Goal: Information Seeking & Learning: Find contact information

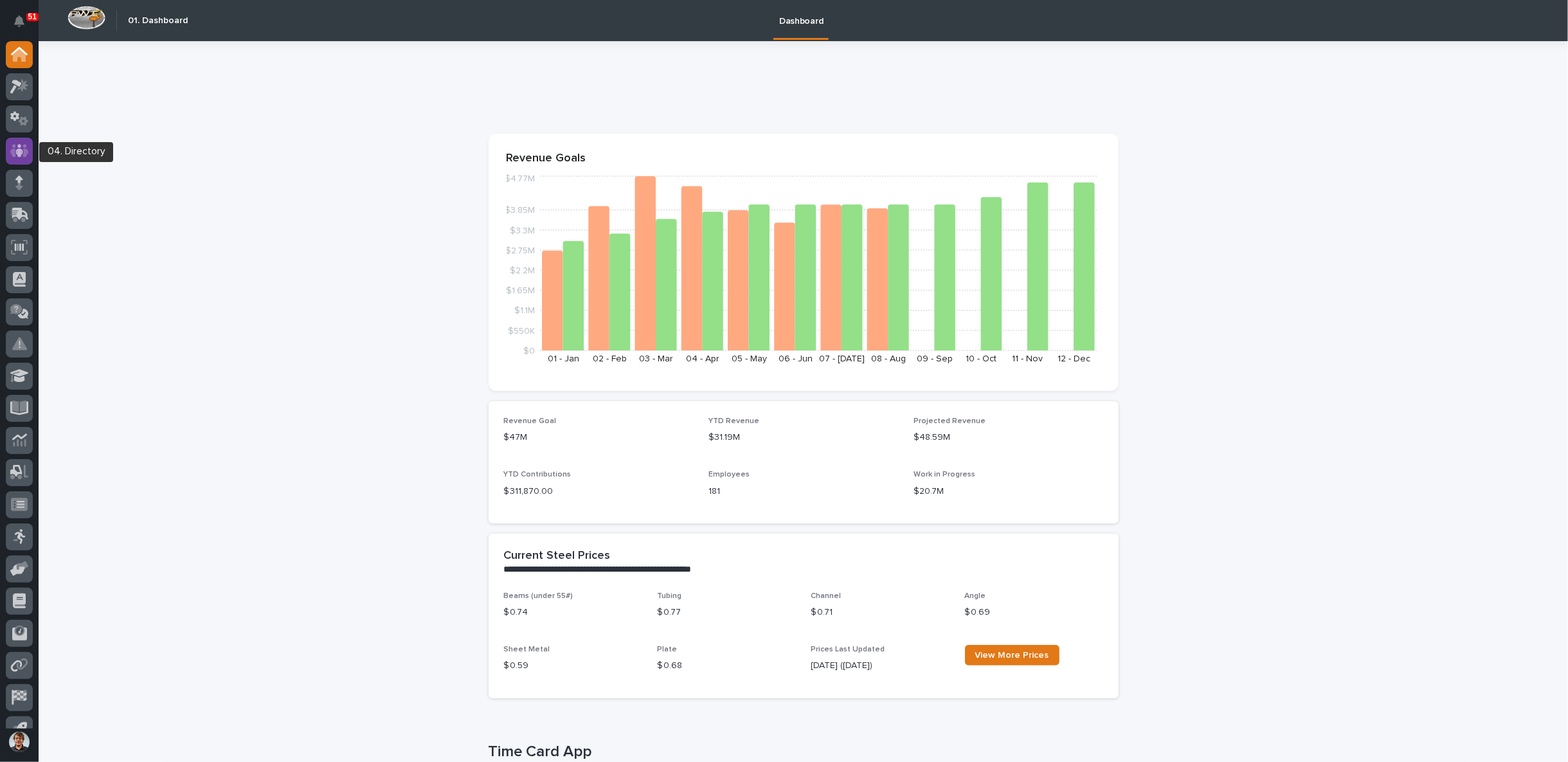
click at [23, 142] on div at bounding box center [19, 151] width 27 height 27
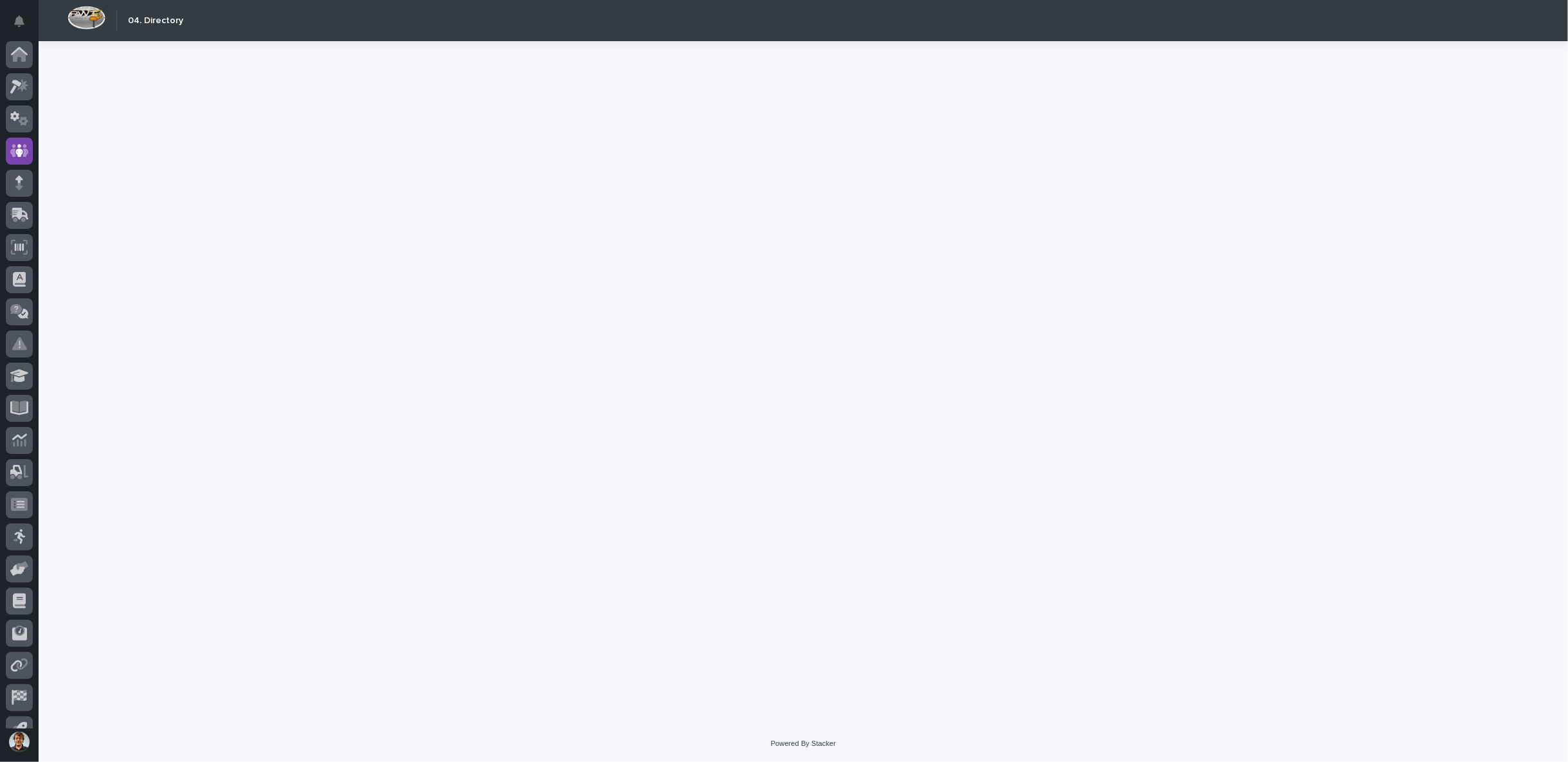
scroll to position [20, 0]
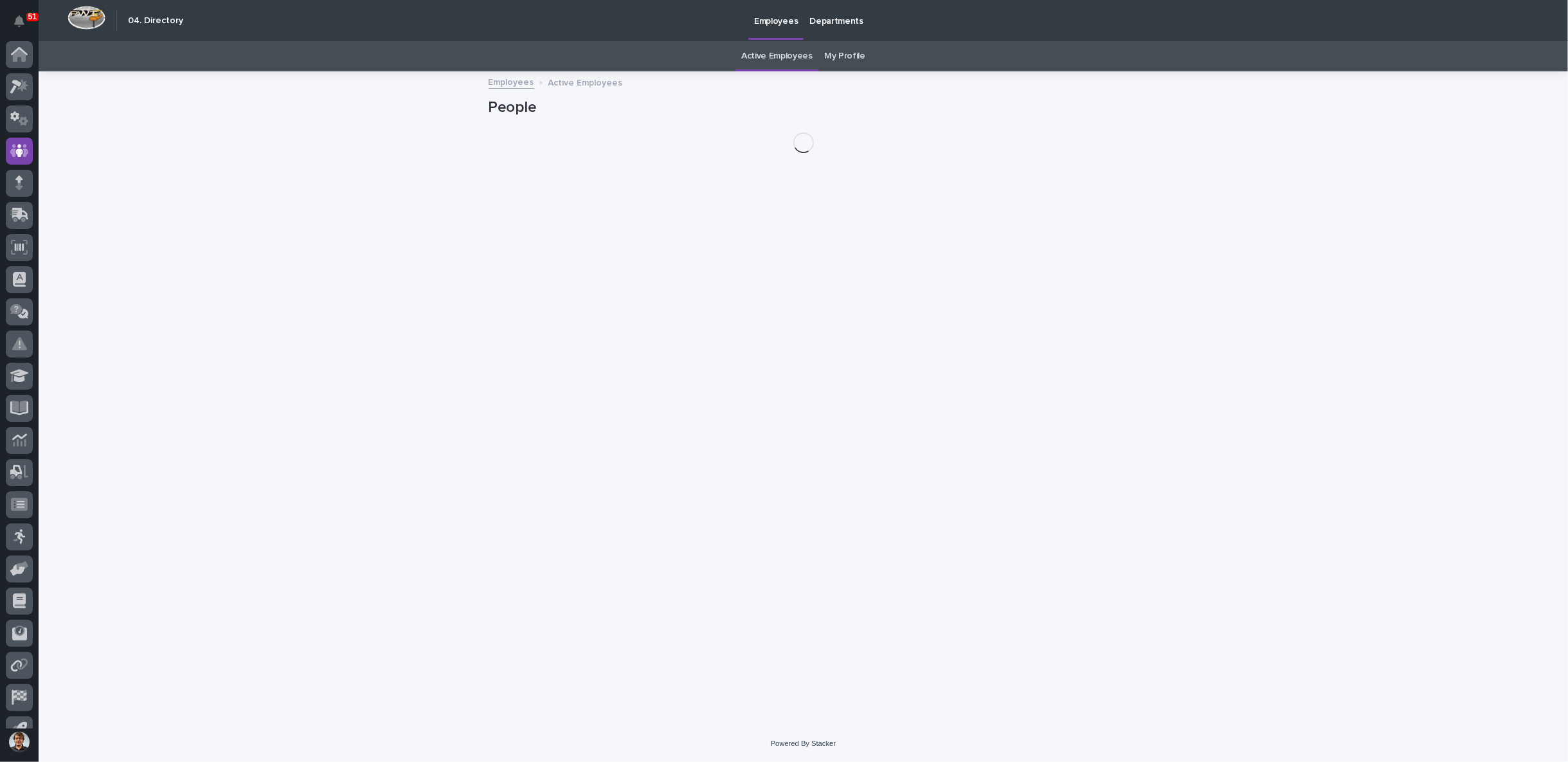
scroll to position [20, 0]
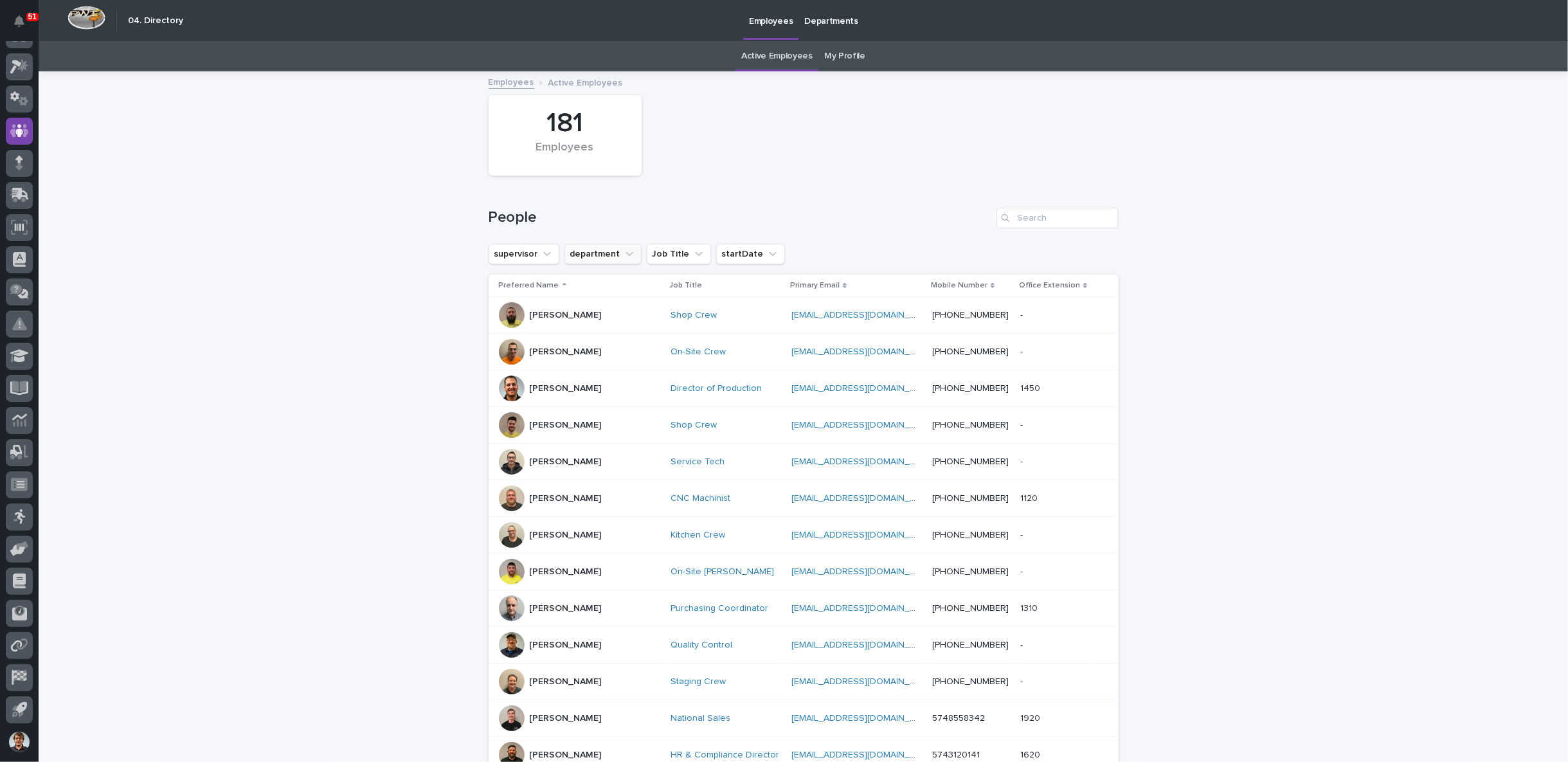
click at [622, 257] on icon "department" at bounding box center [629, 254] width 13 height 13
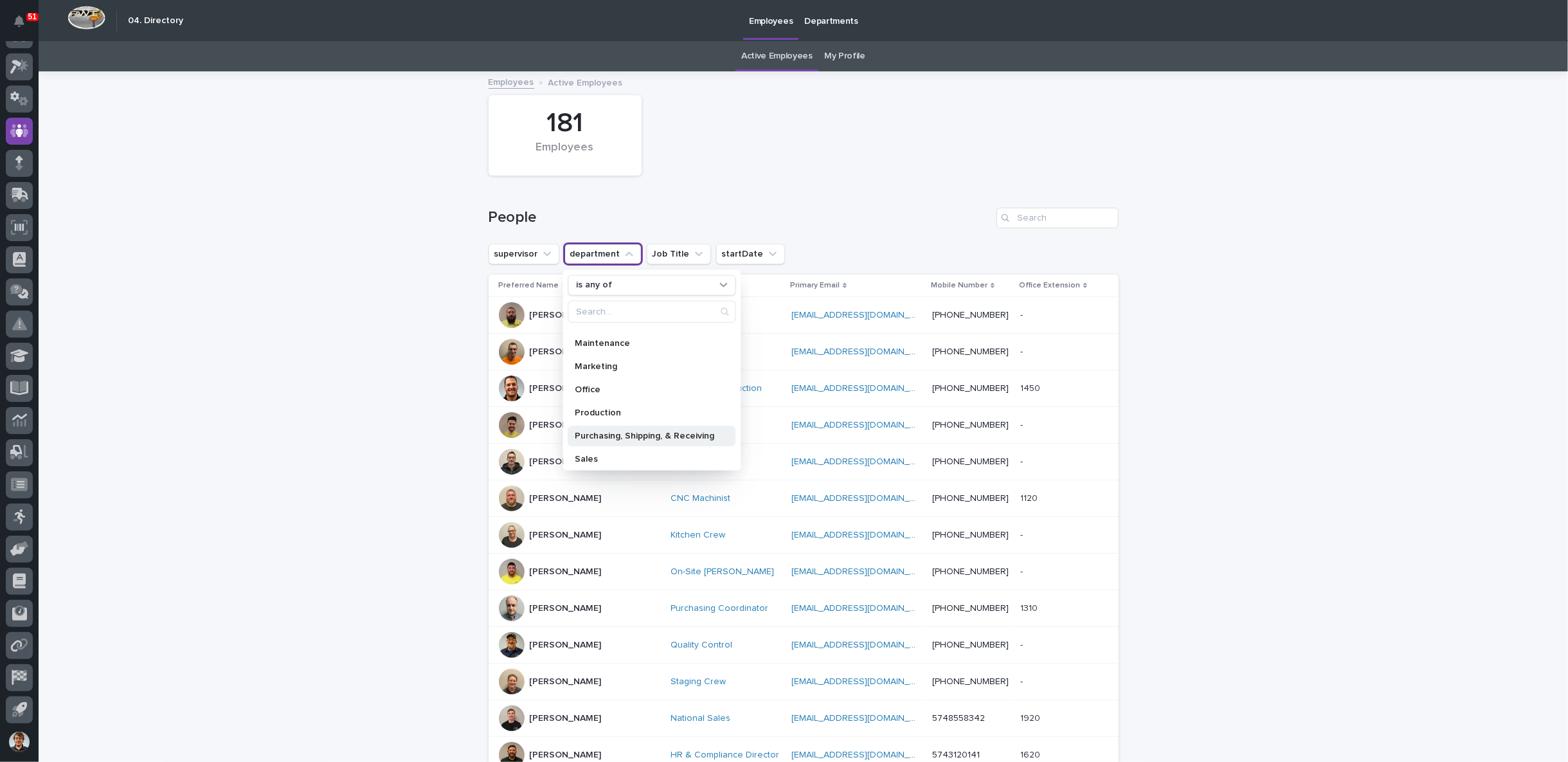
scroll to position [182, 0]
click at [595, 427] on p "Sales" at bounding box center [645, 431] width 139 height 9
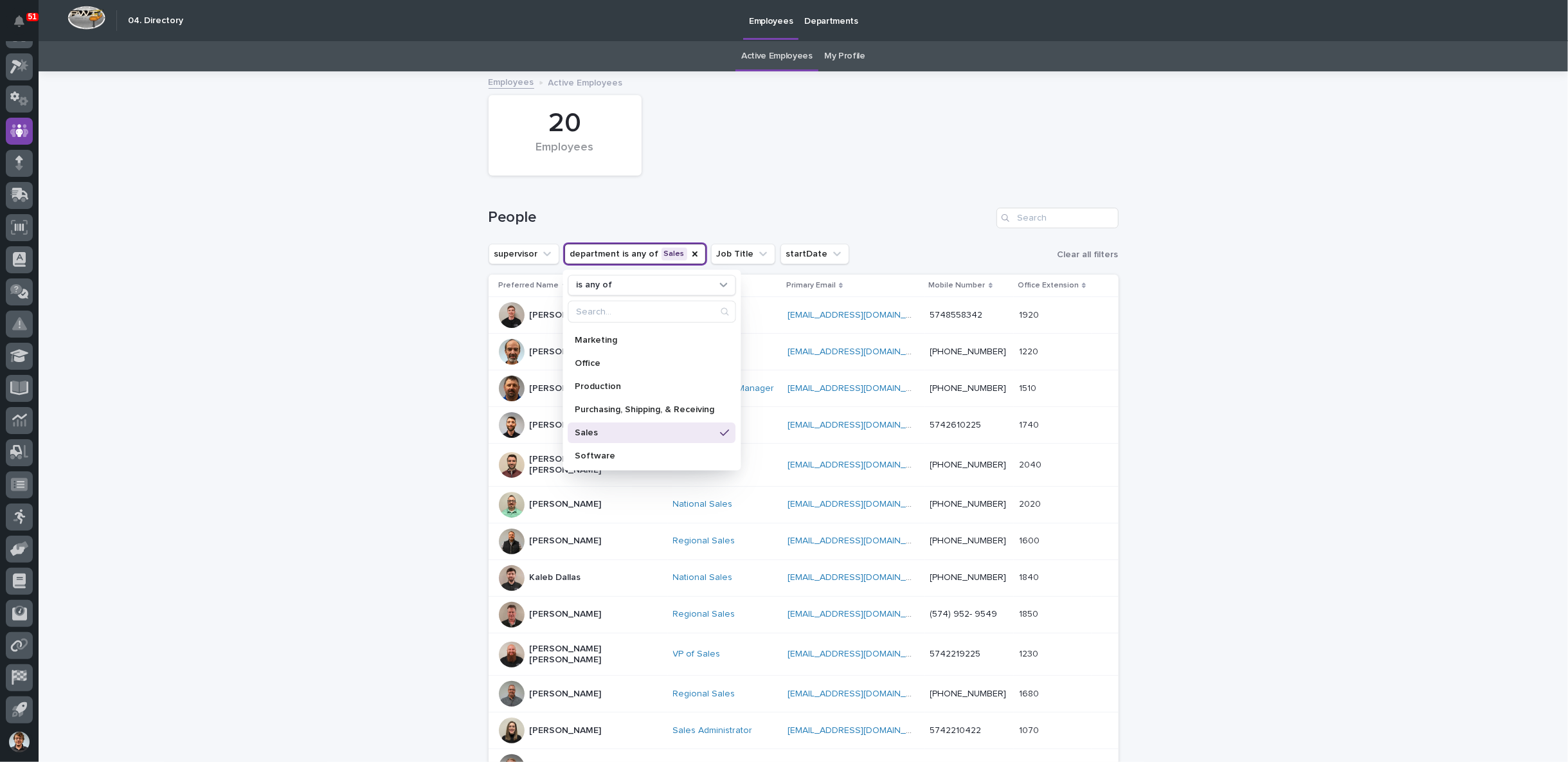
click at [393, 340] on div "Loading... Saving… Loading... Saving… 20 Employees People supervisor department…" at bounding box center [803, 615] width 1529 height 1085
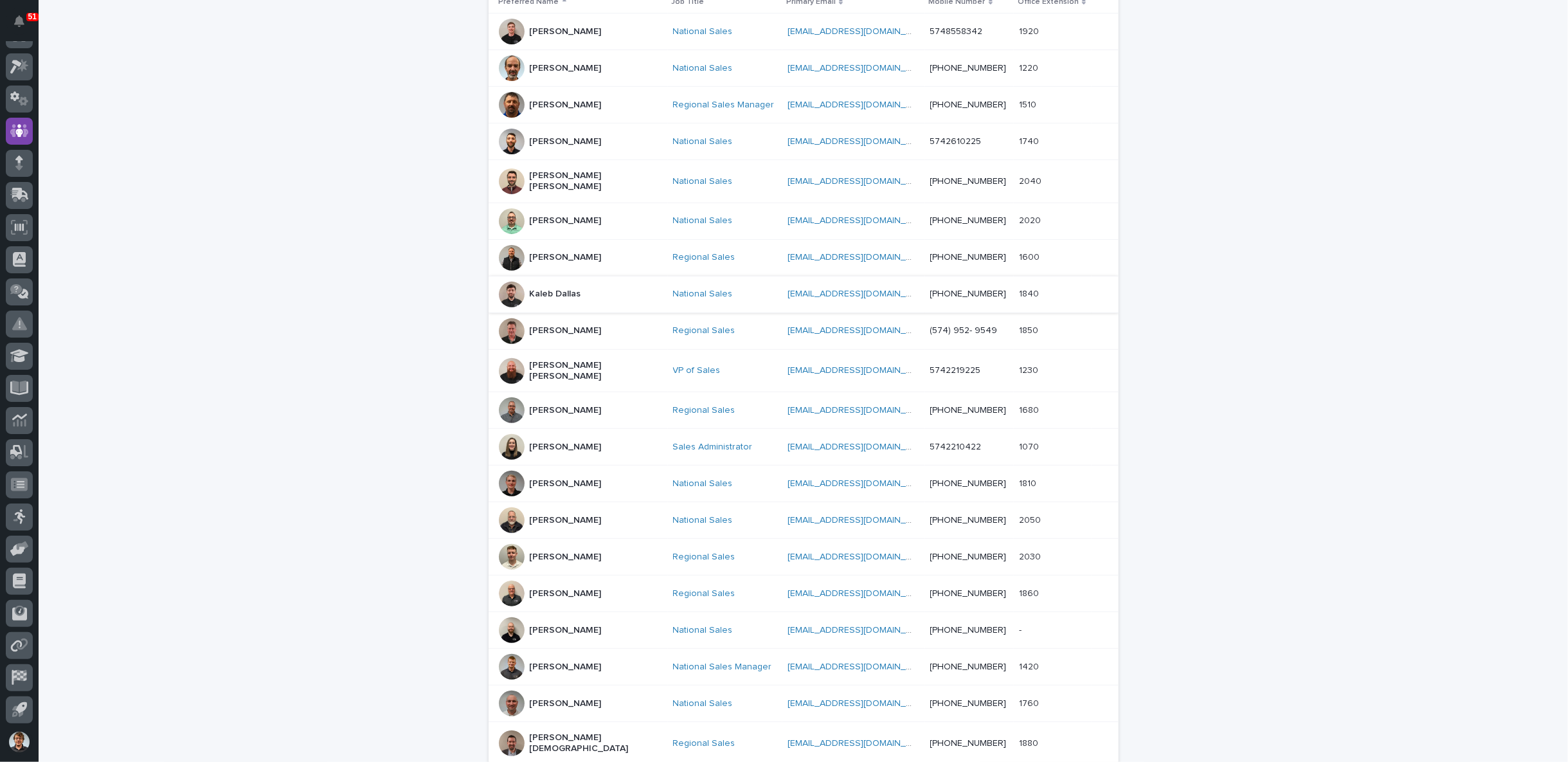
scroll to position [357, 0]
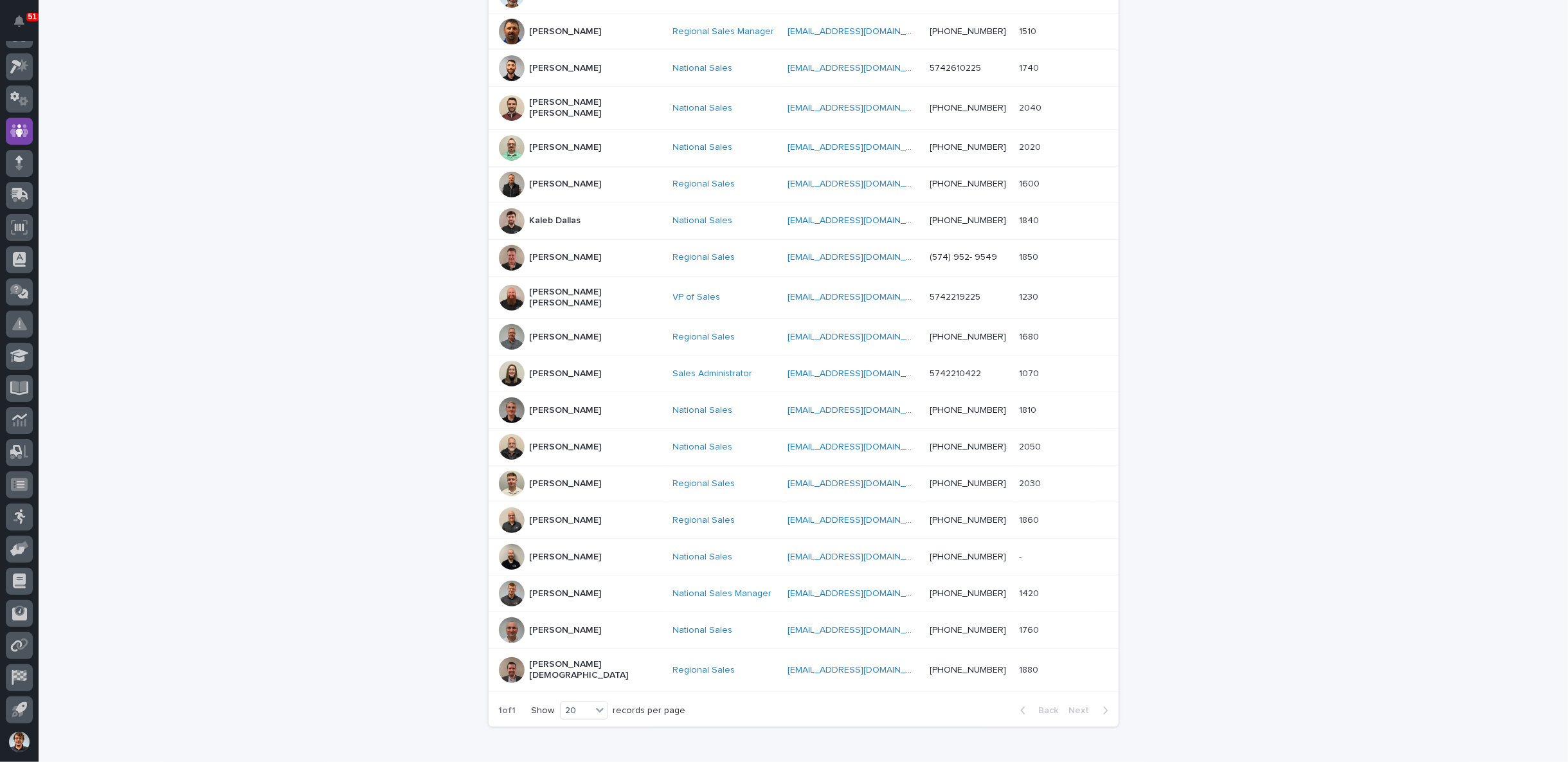
click at [559, 625] on p "[PERSON_NAME]" at bounding box center [565, 630] width 72 height 11
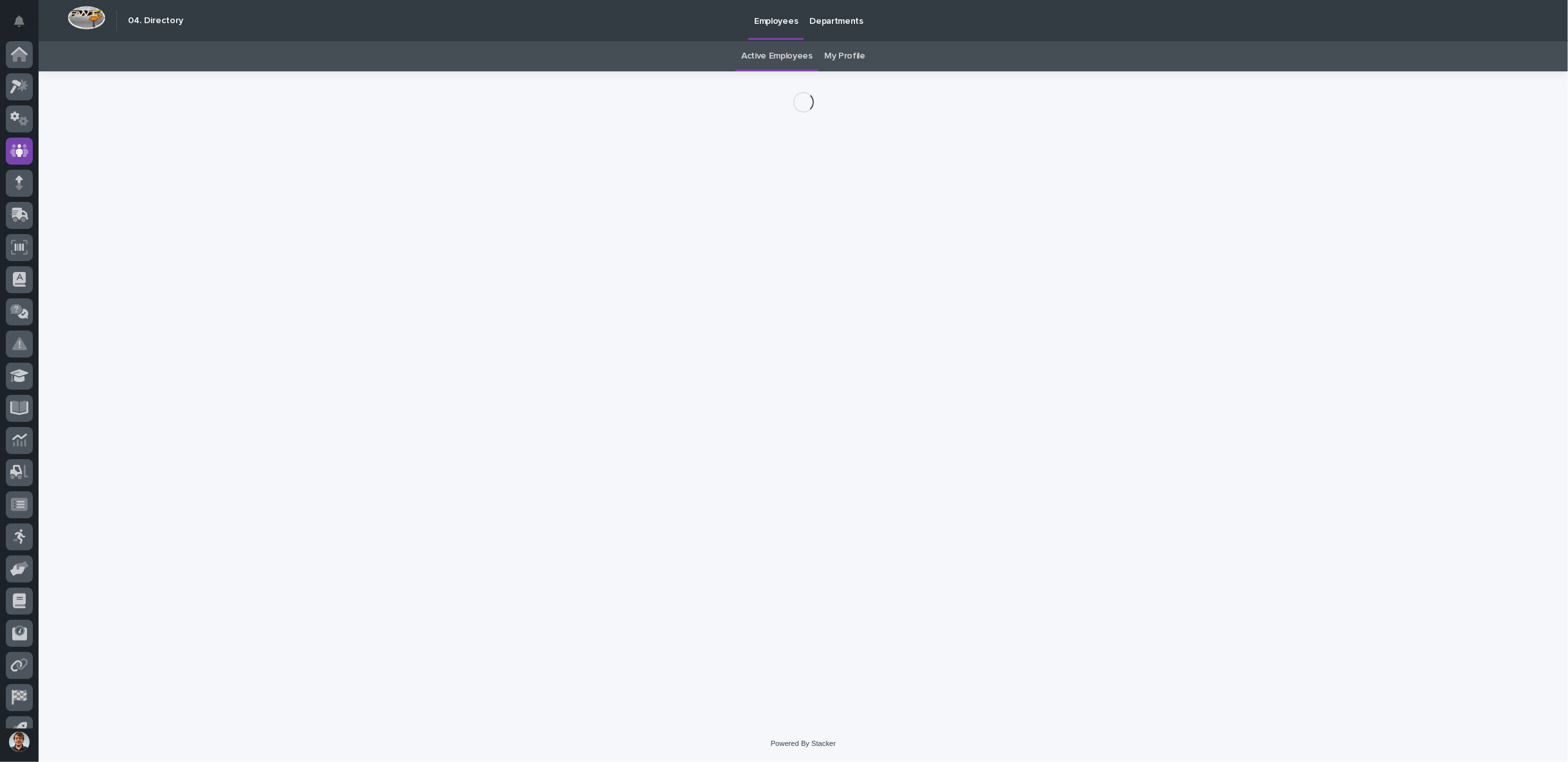
scroll to position [20, 0]
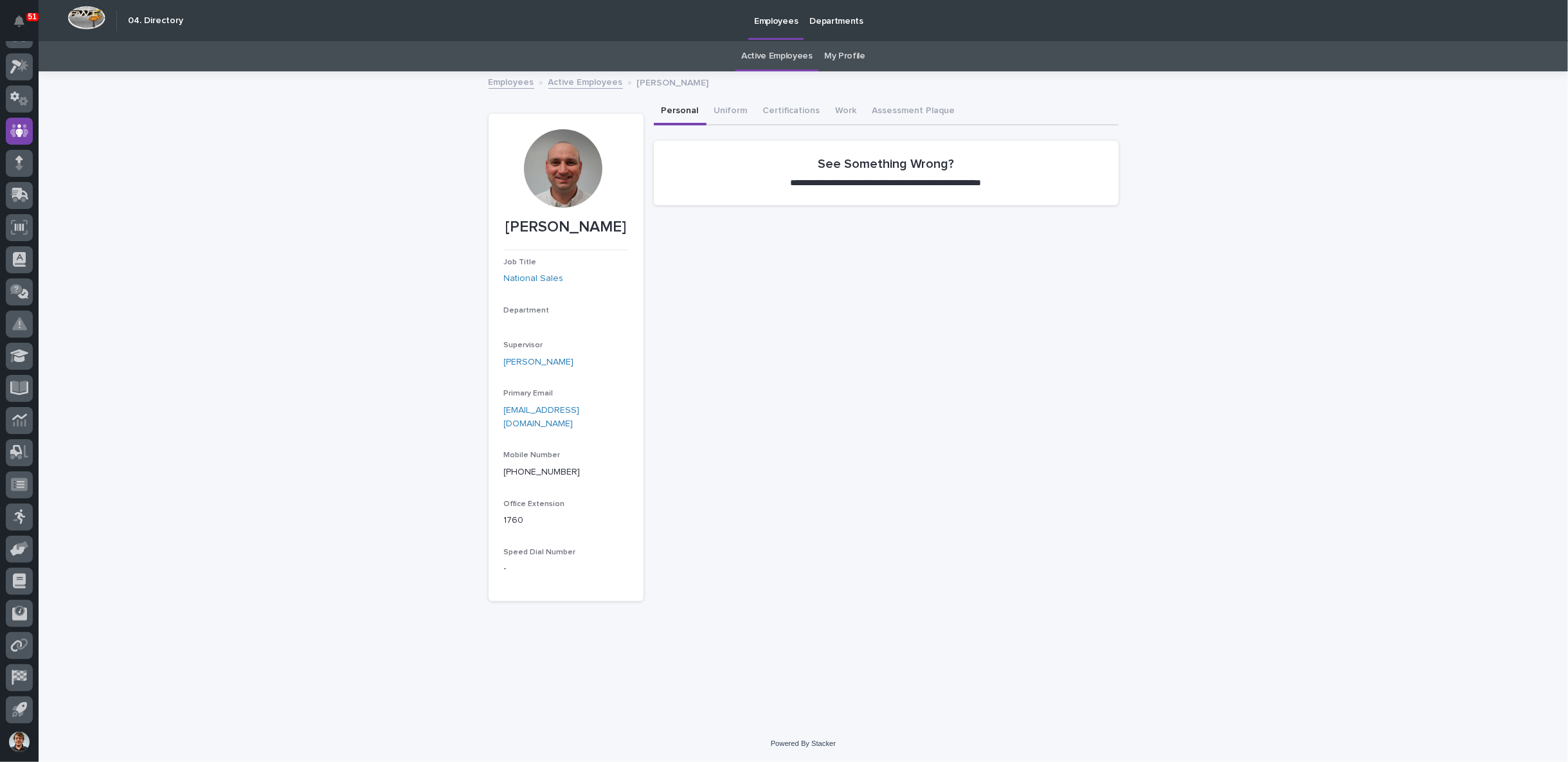
click at [563, 184] on div at bounding box center [563, 169] width 79 height 79
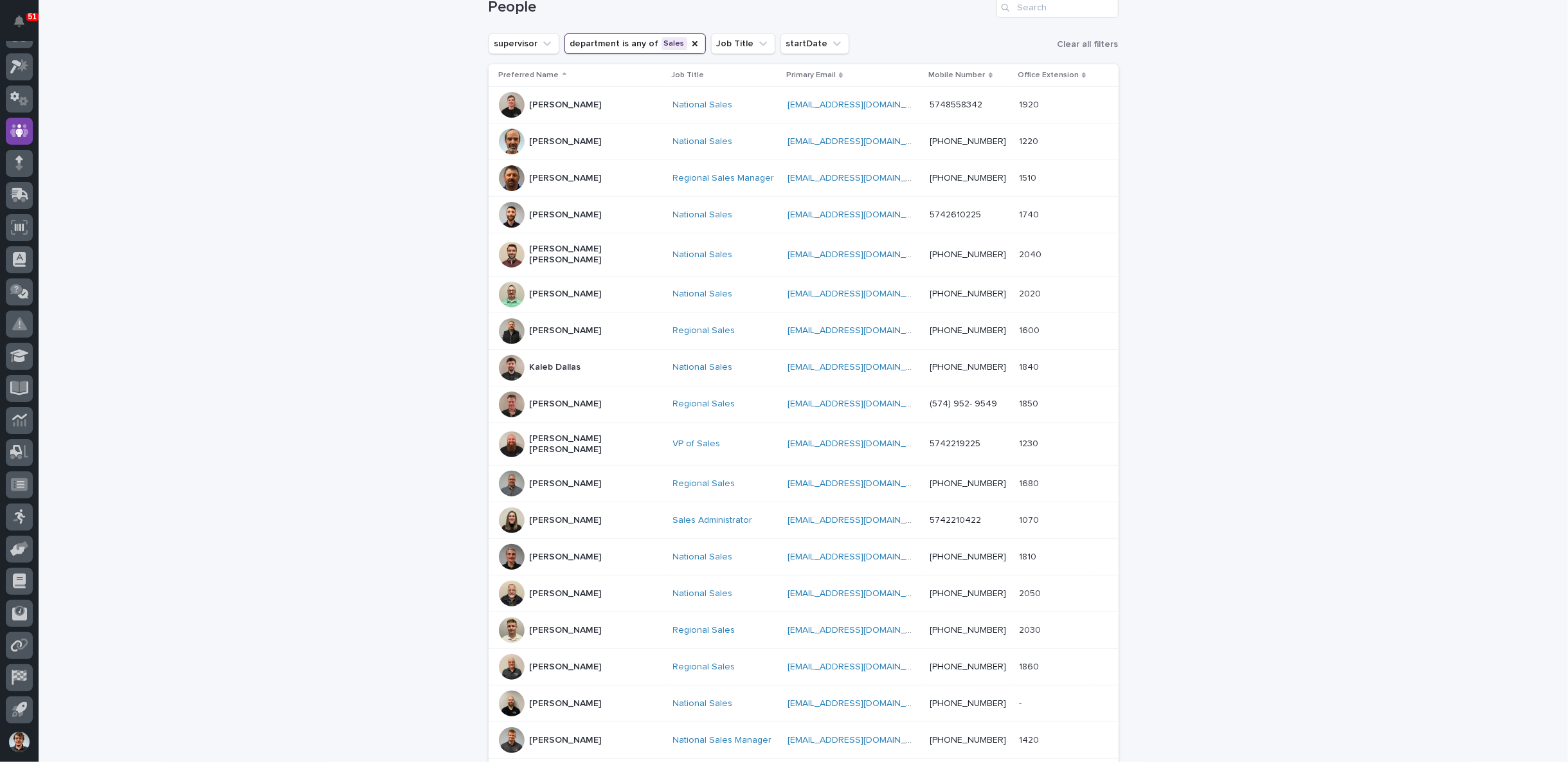
scroll to position [409, 0]
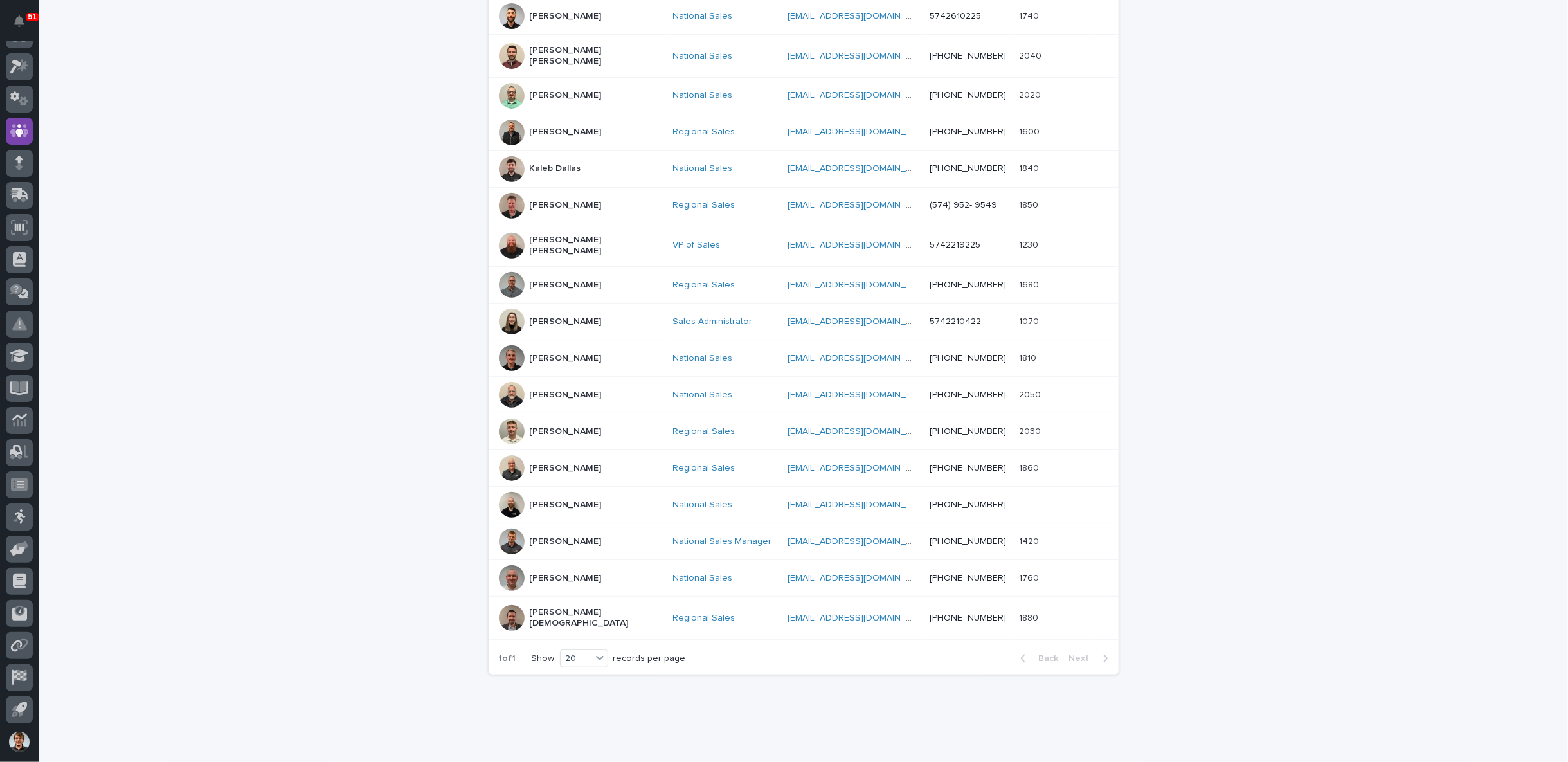
click at [598, 418] on div "[PERSON_NAME]" at bounding box center [581, 431] width 164 height 26
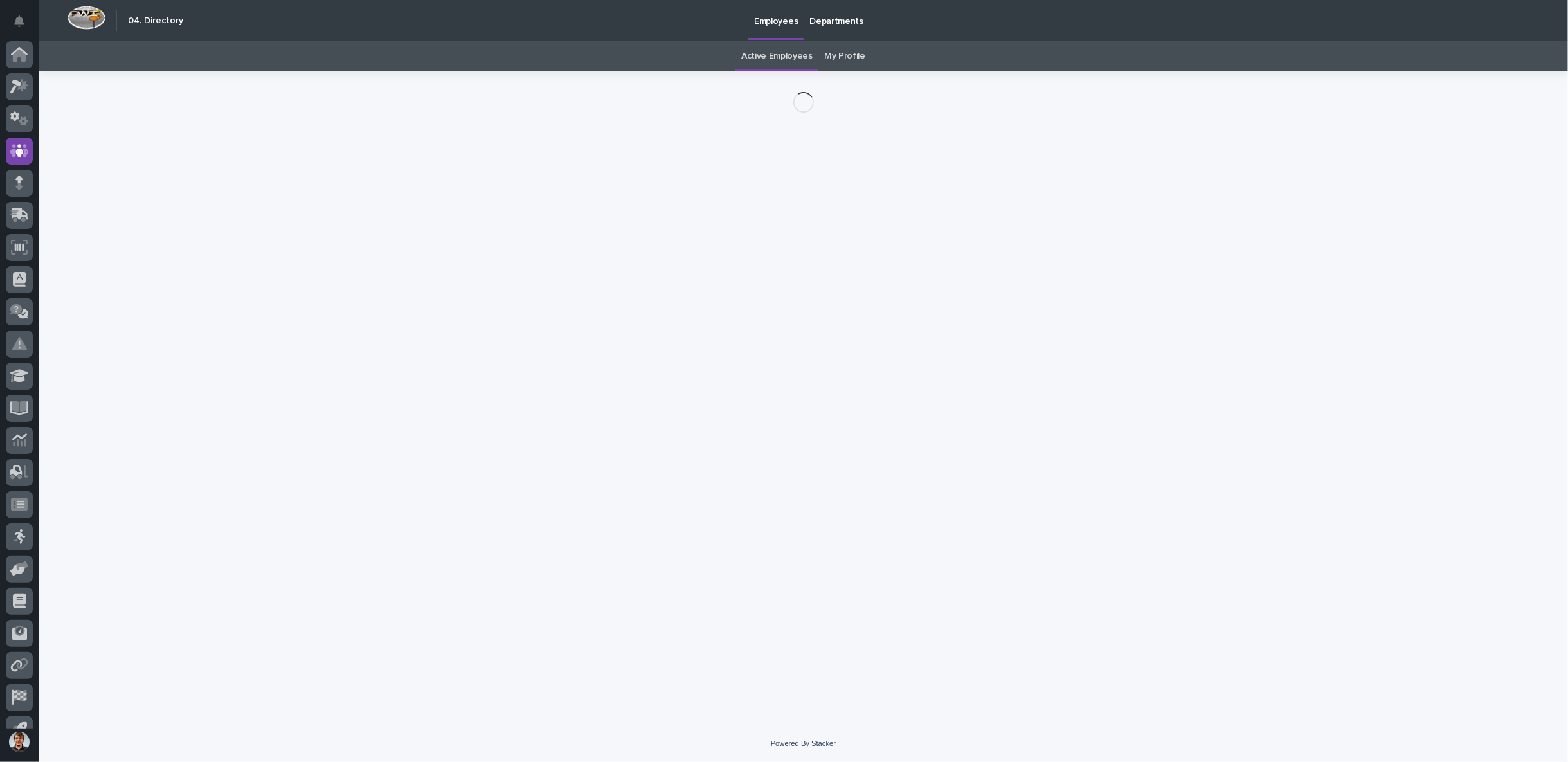
scroll to position [20, 0]
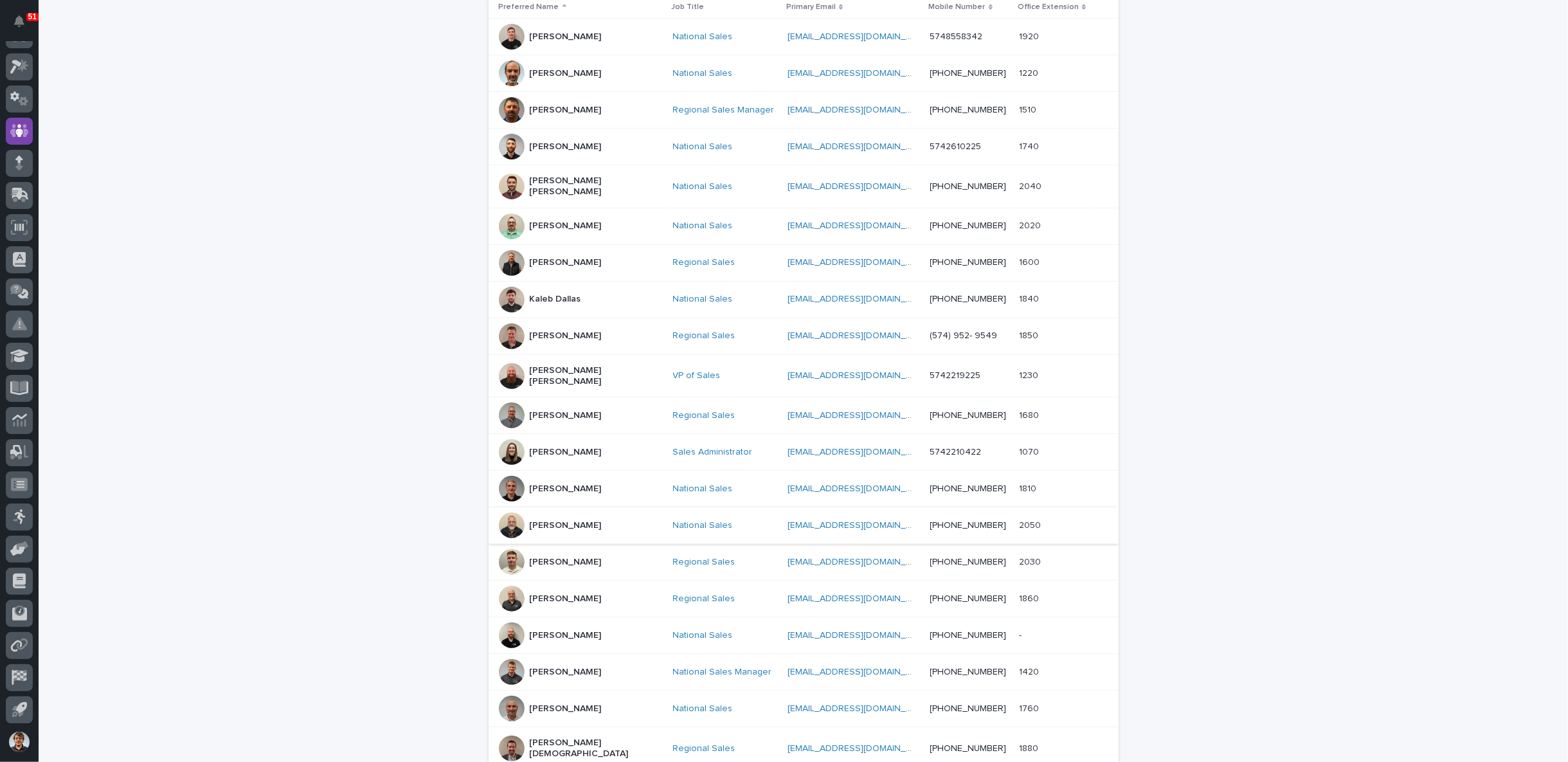
scroll to position [398, 0]
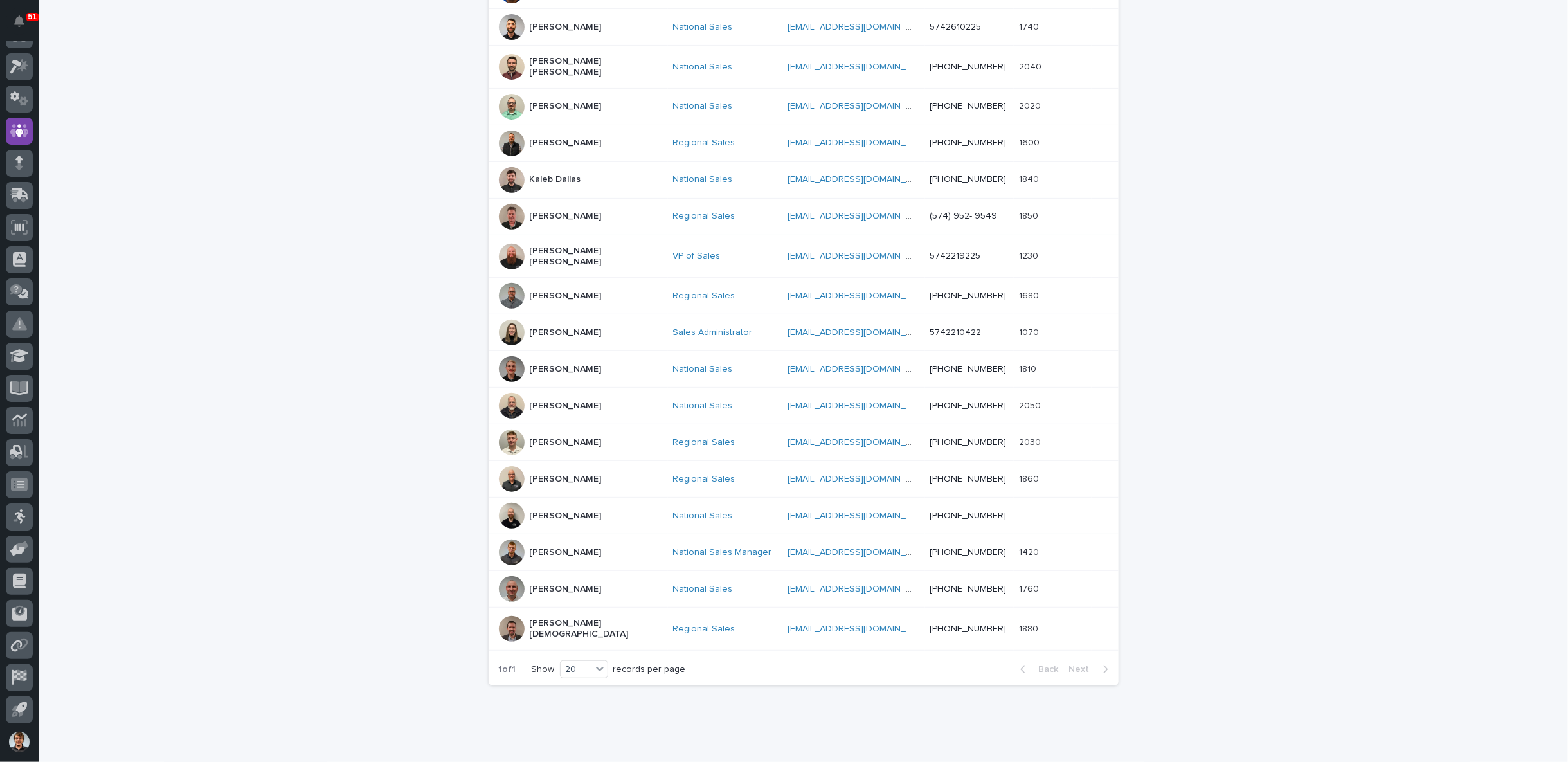
click at [536, 437] on p "[PERSON_NAME]" at bounding box center [565, 443] width 72 height 11
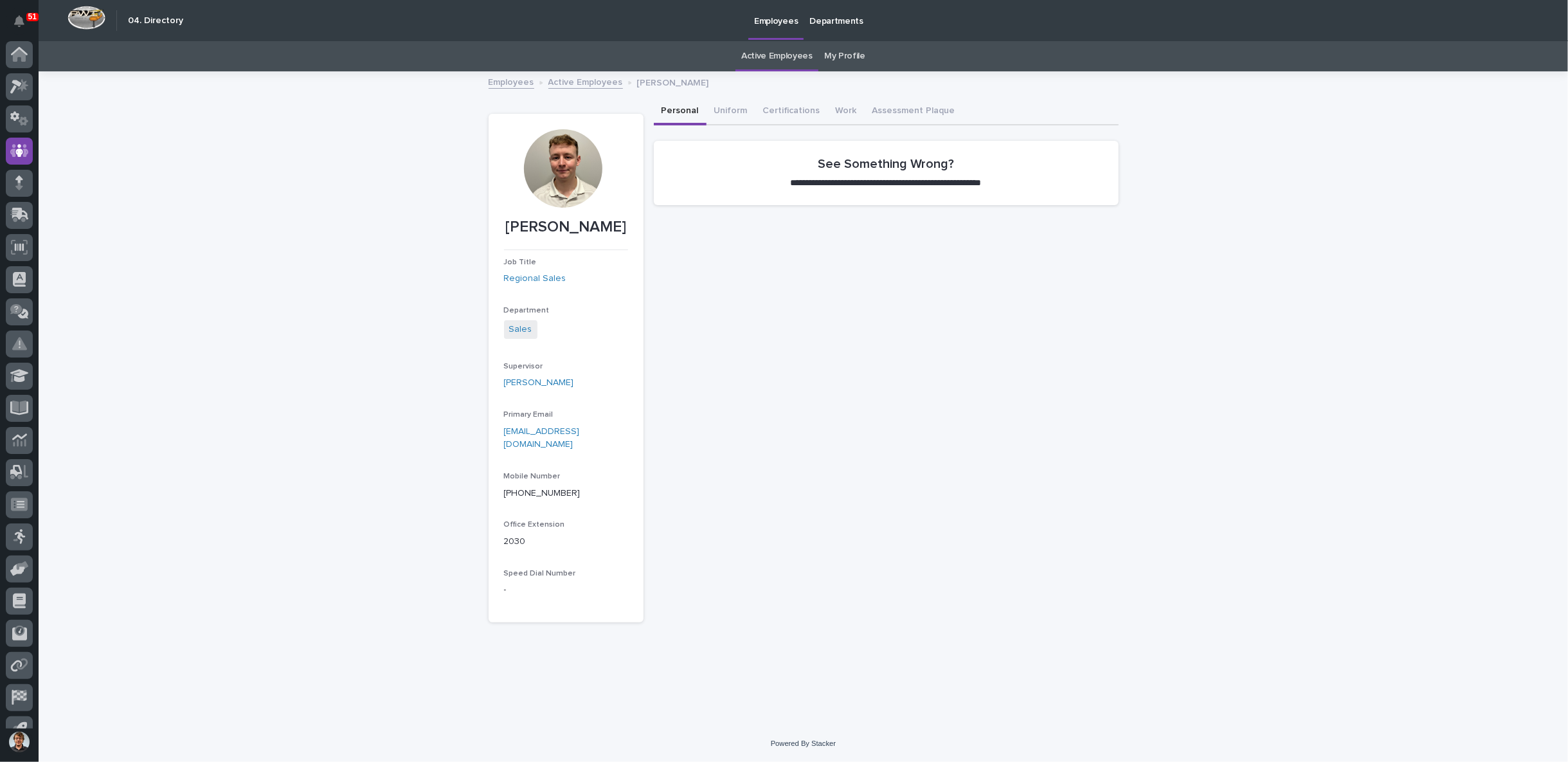
scroll to position [20, 0]
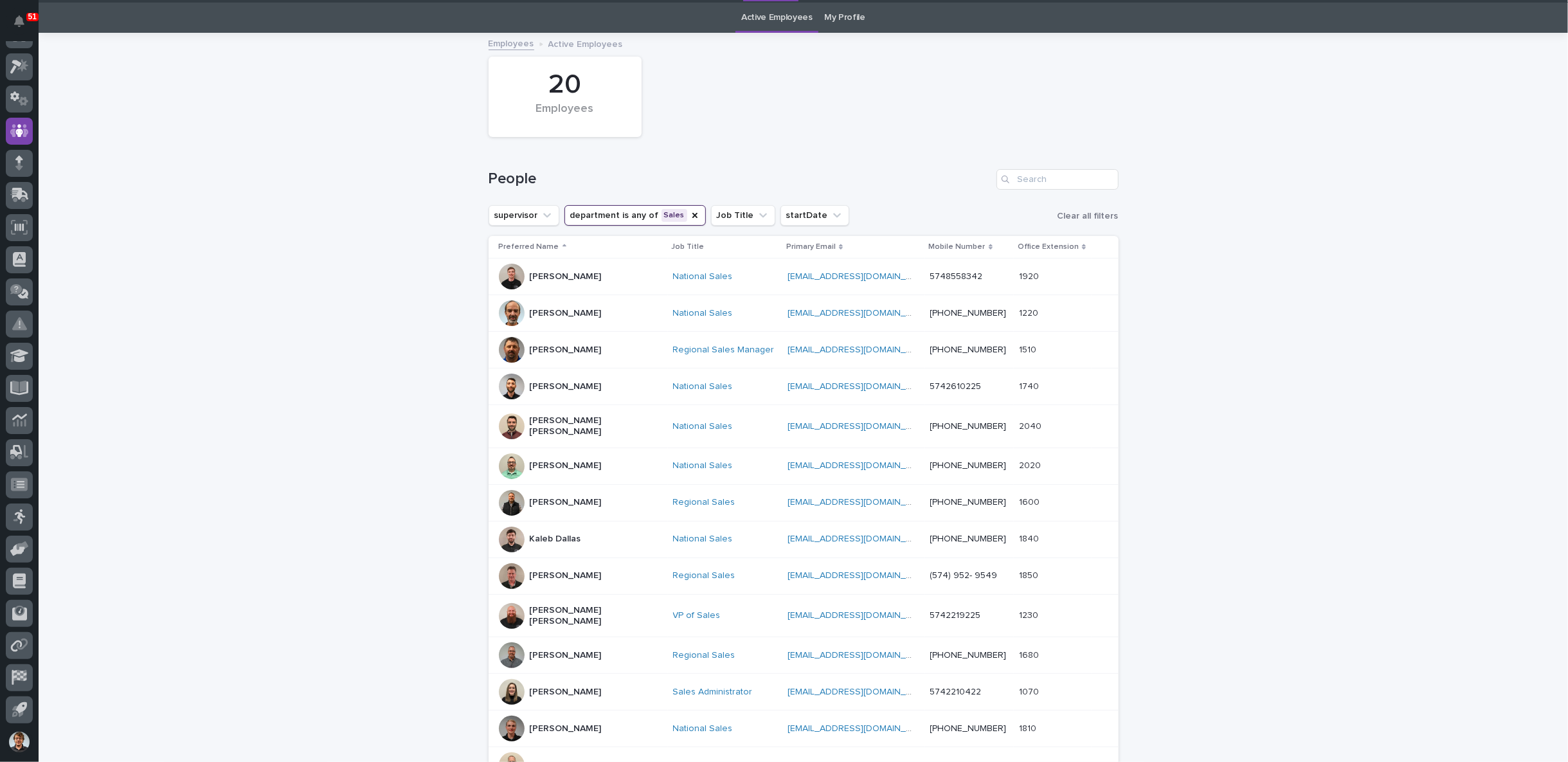
scroll to position [40, 0]
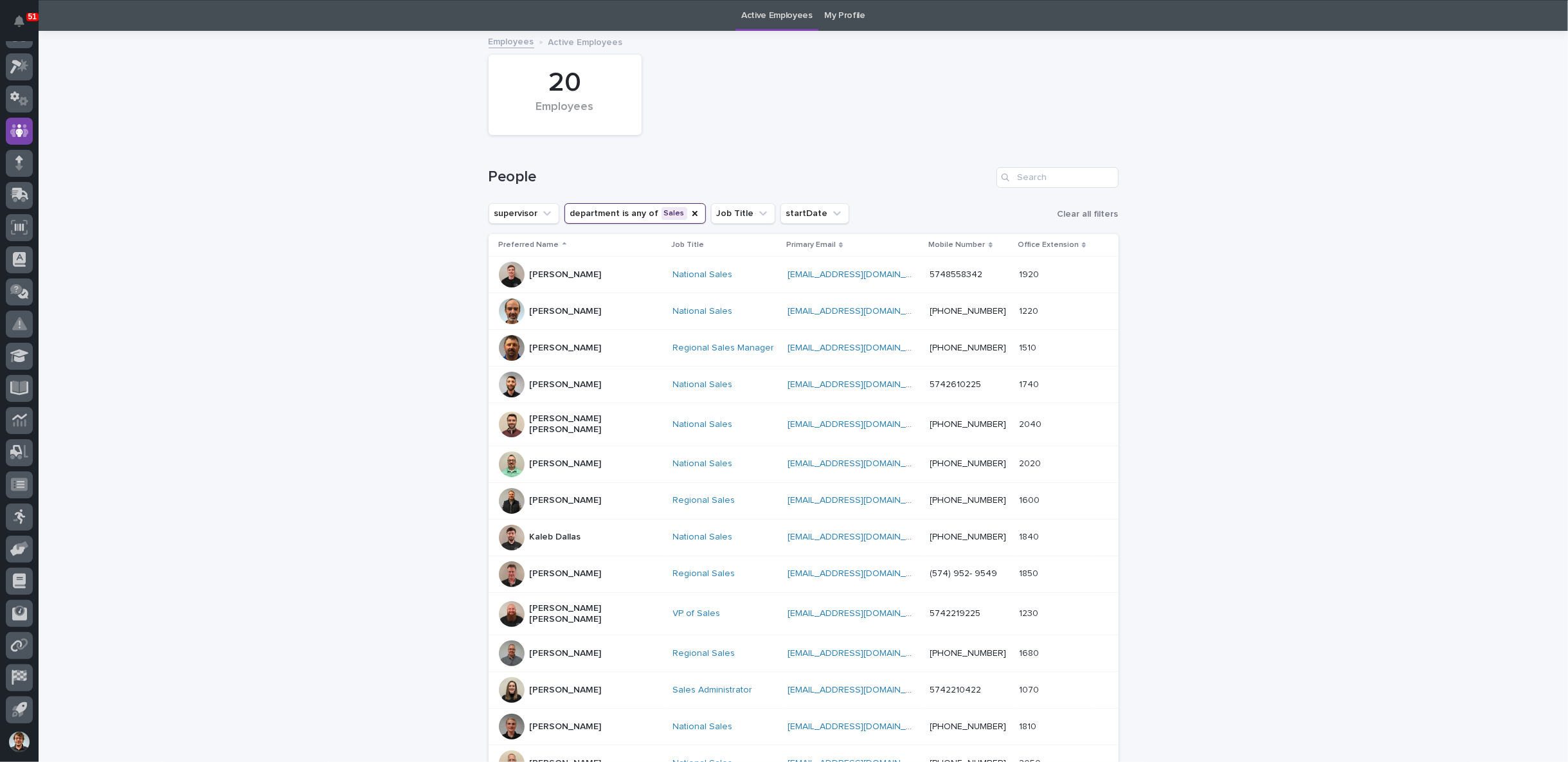
click at [536, 427] on div "[PERSON_NAME] [PERSON_NAME]" at bounding box center [593, 424] width 128 height 32
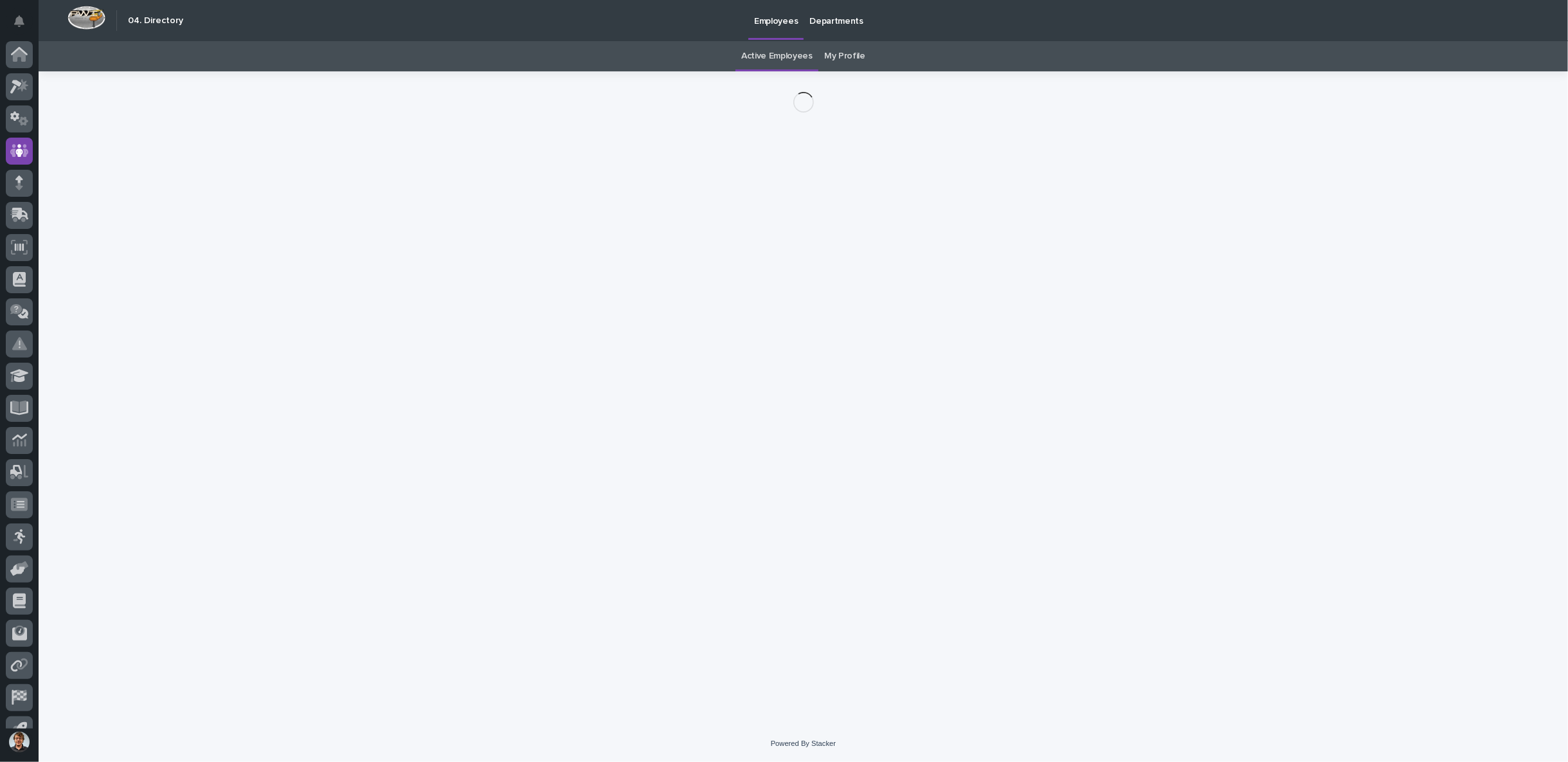
scroll to position [20, 0]
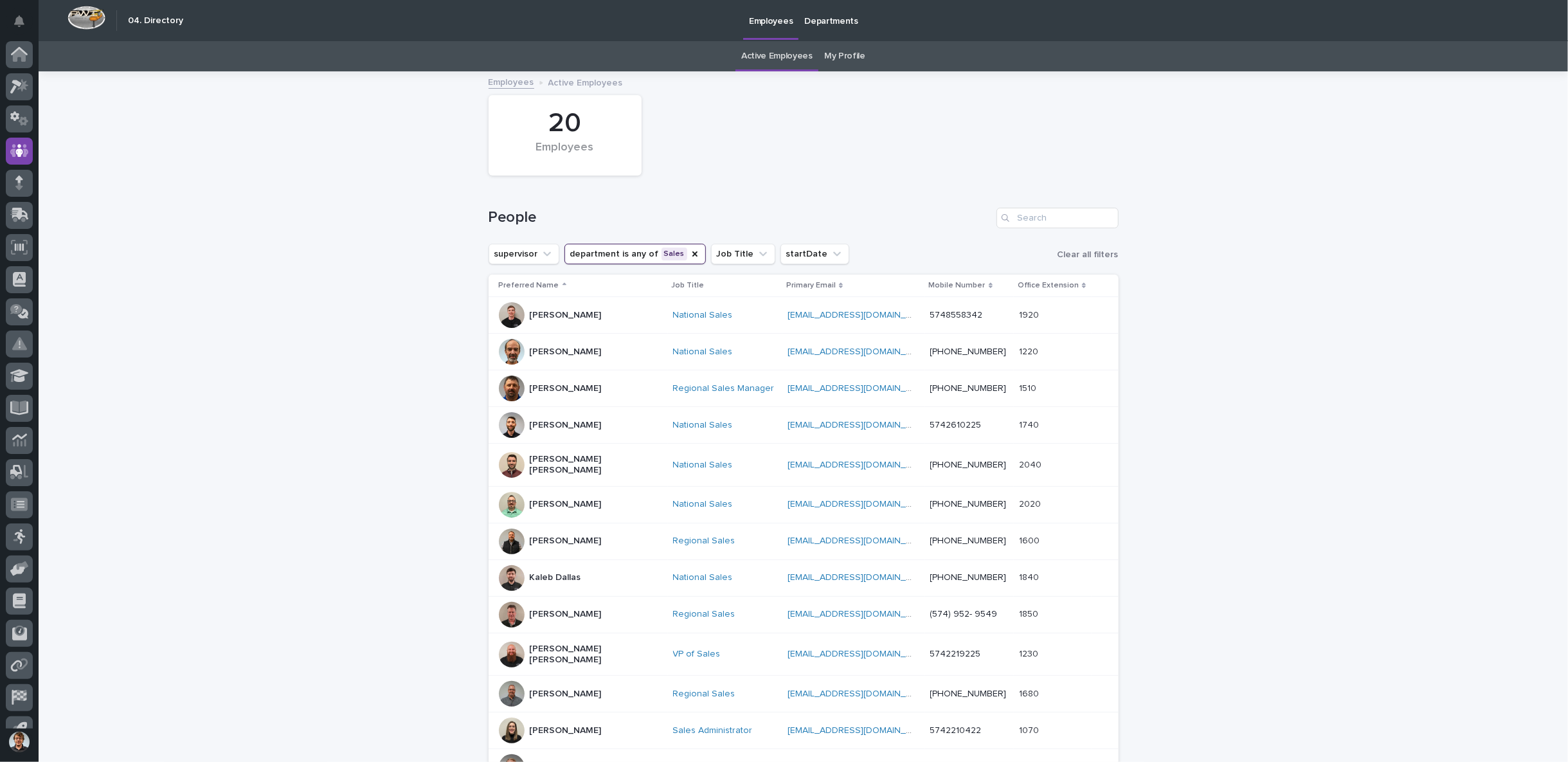
scroll to position [20, 0]
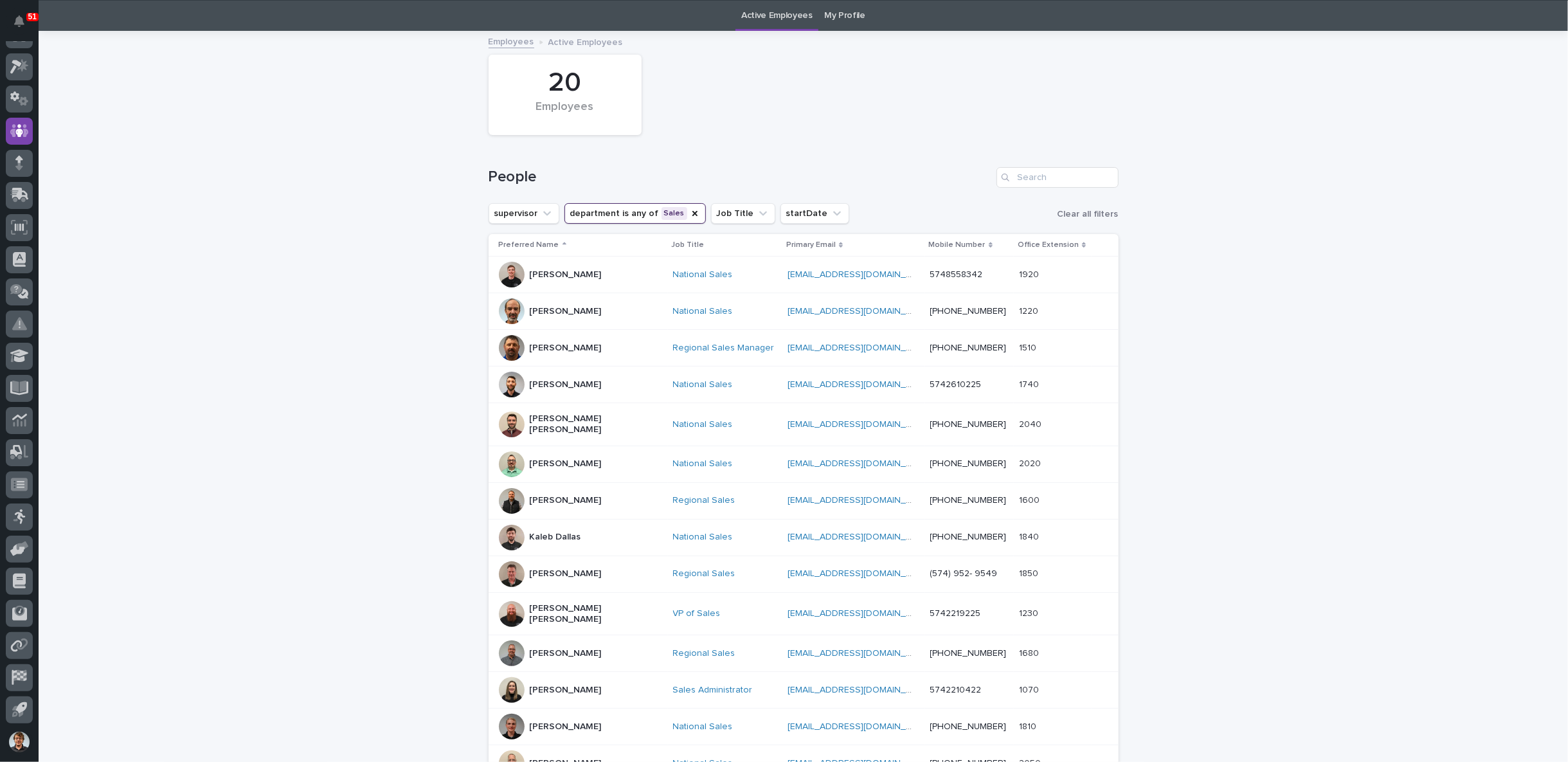
click at [544, 380] on p "[PERSON_NAME]" at bounding box center [565, 385] width 72 height 11
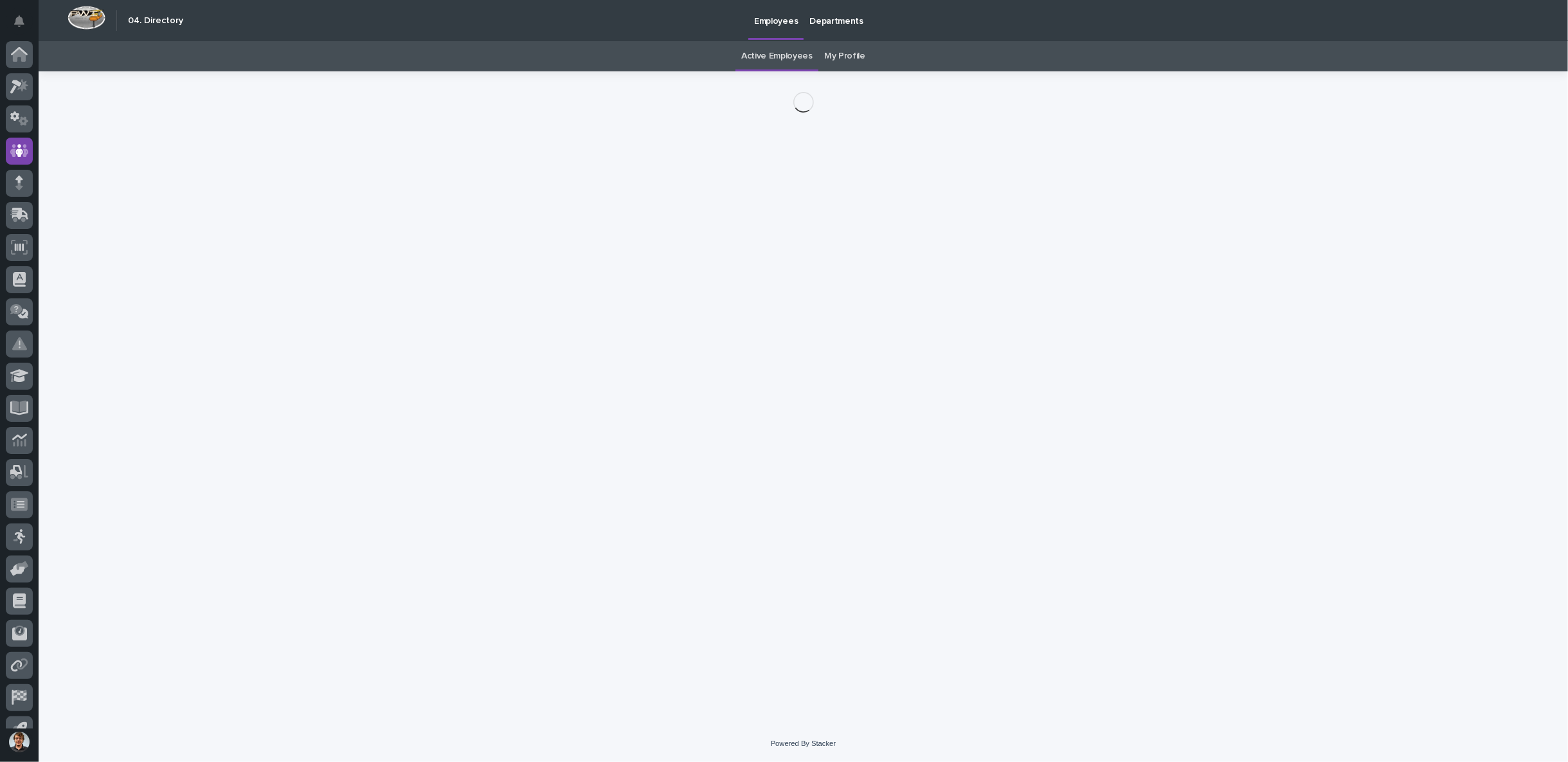
scroll to position [20, 0]
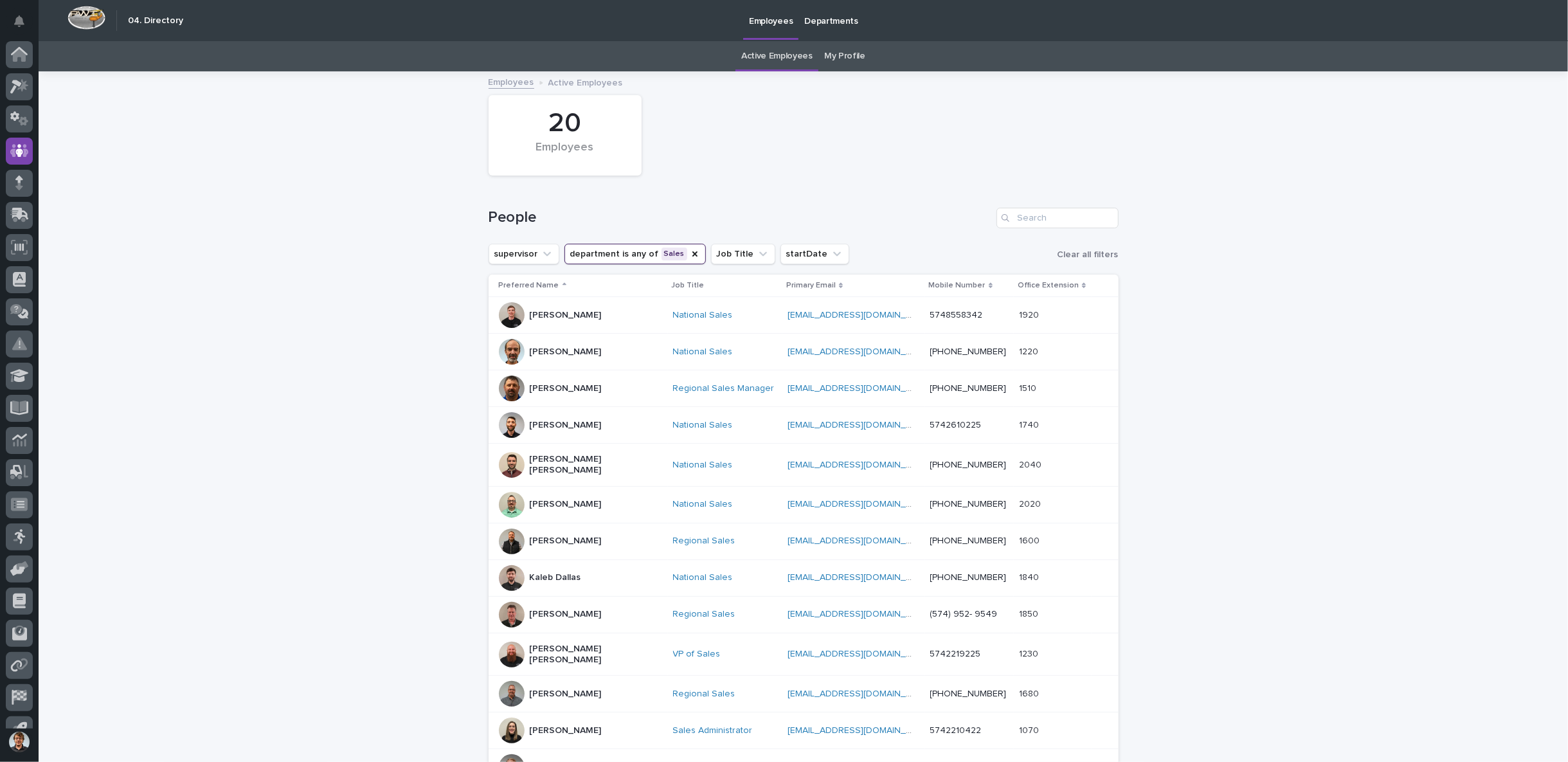
scroll to position [20, 0]
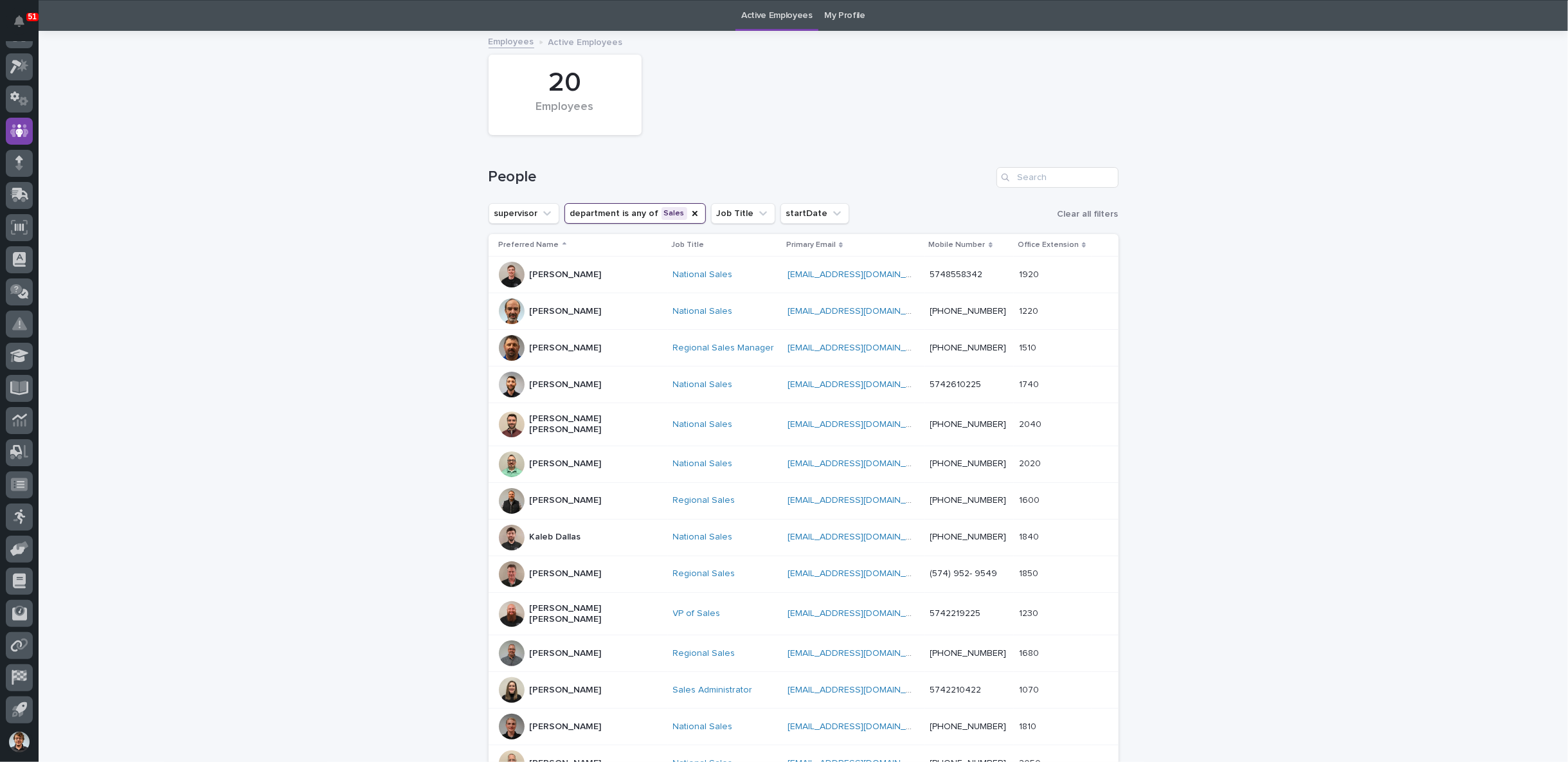
click at [547, 459] on p "[PERSON_NAME]" at bounding box center [565, 464] width 72 height 11
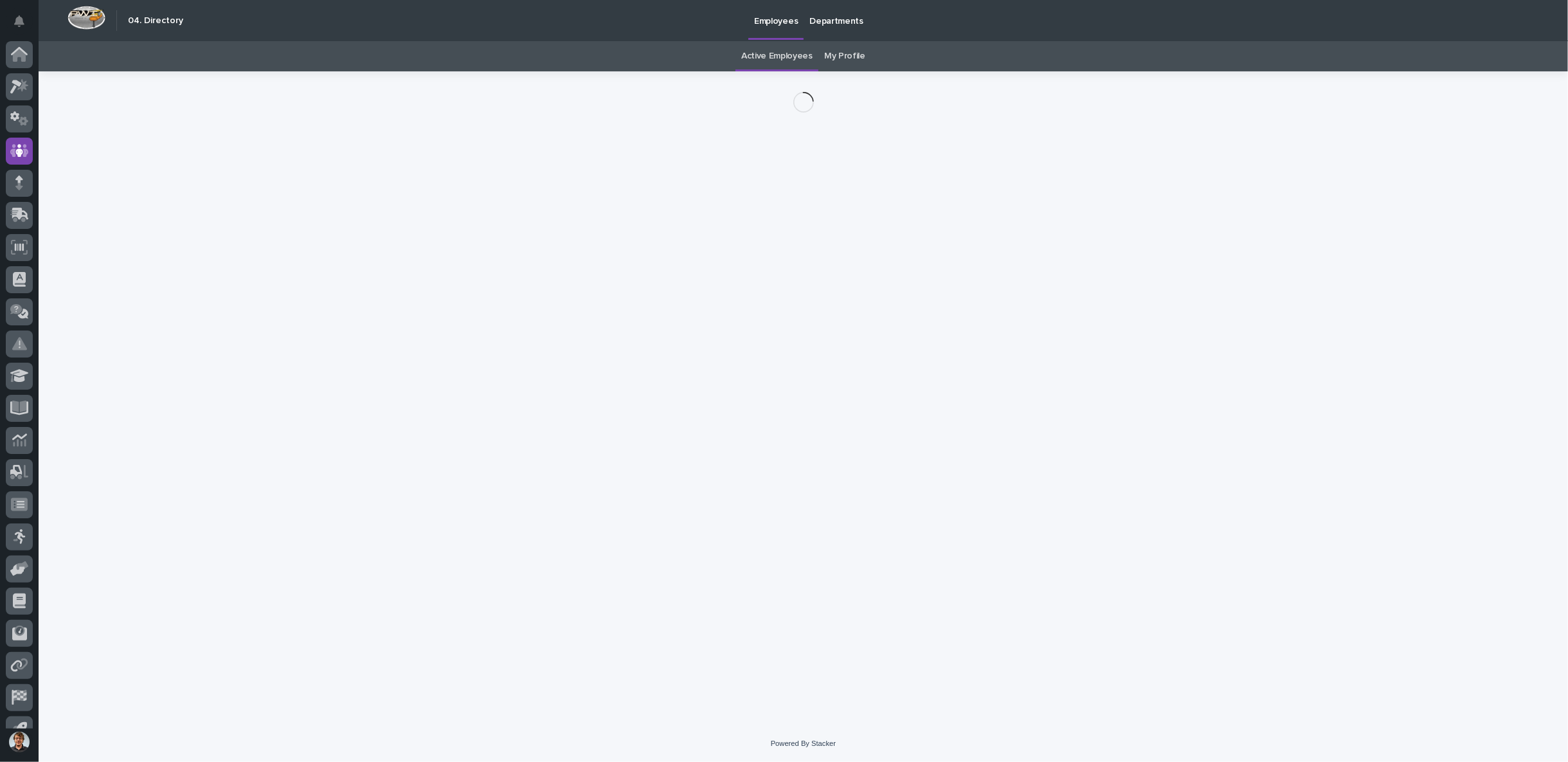
scroll to position [20, 0]
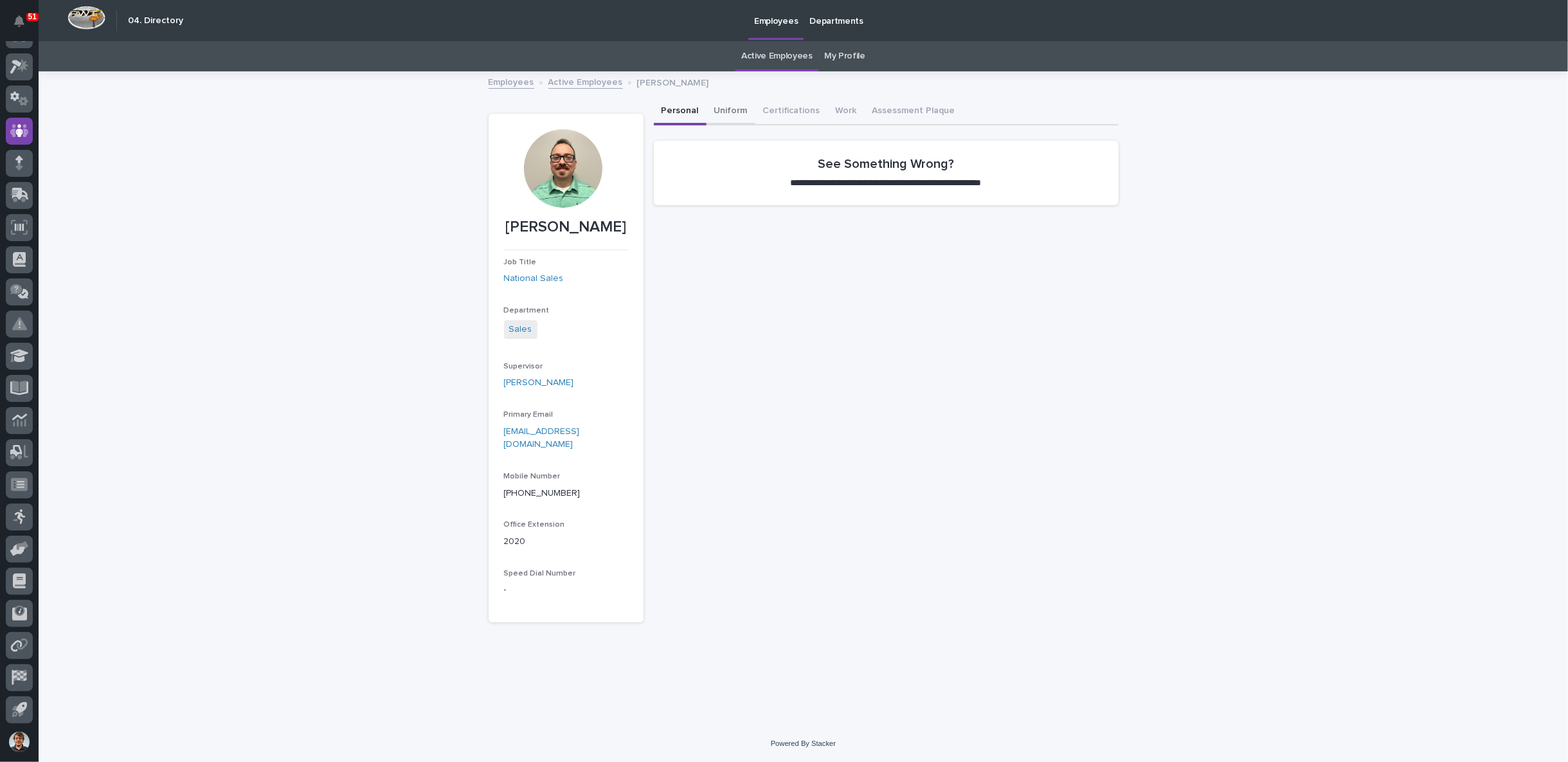
click at [726, 105] on button "Uniform" at bounding box center [730, 112] width 49 height 27
click at [775, 110] on button "Certifications" at bounding box center [791, 112] width 72 height 27
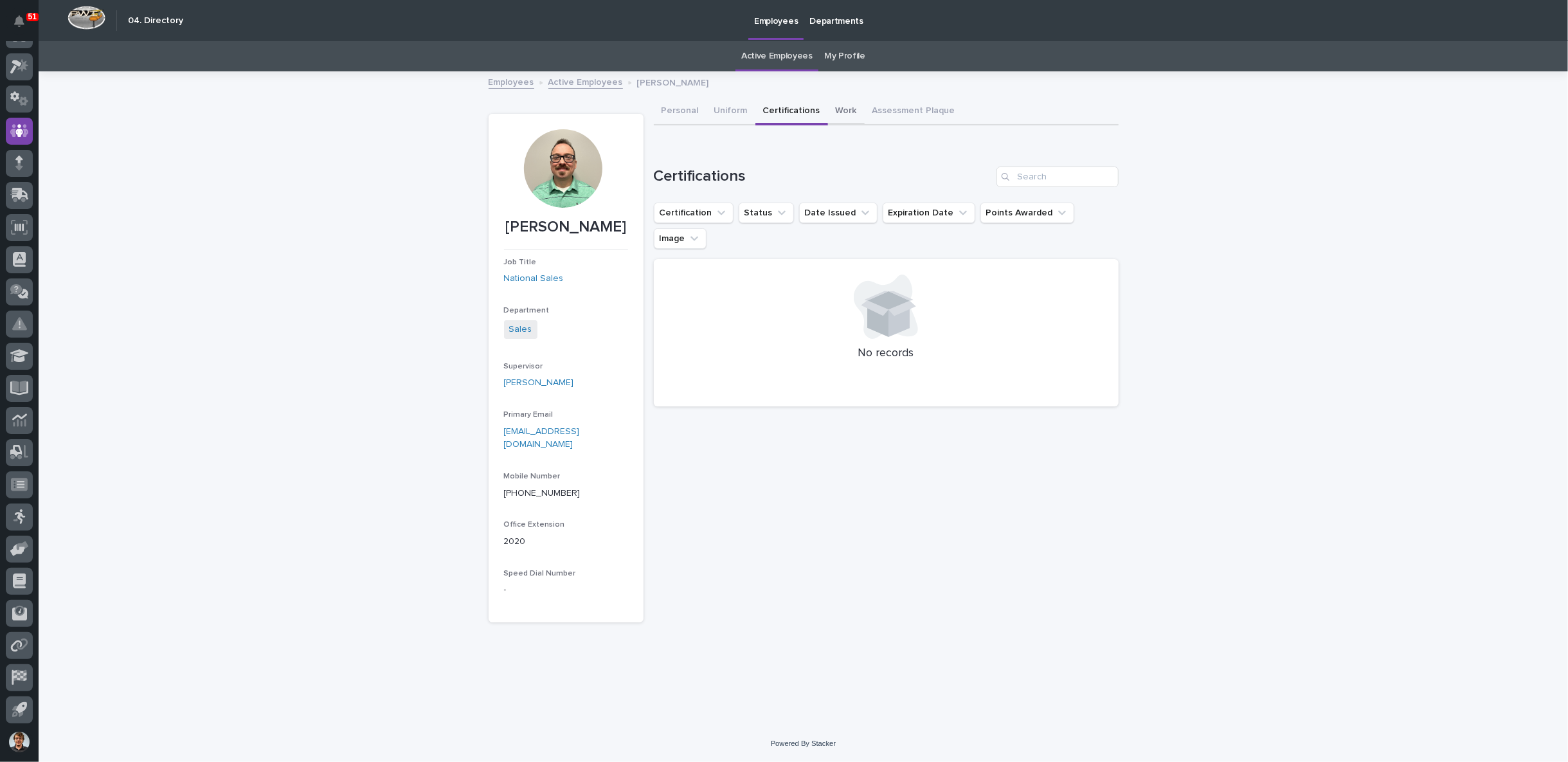
click at [845, 108] on button "Work" at bounding box center [846, 112] width 36 height 27
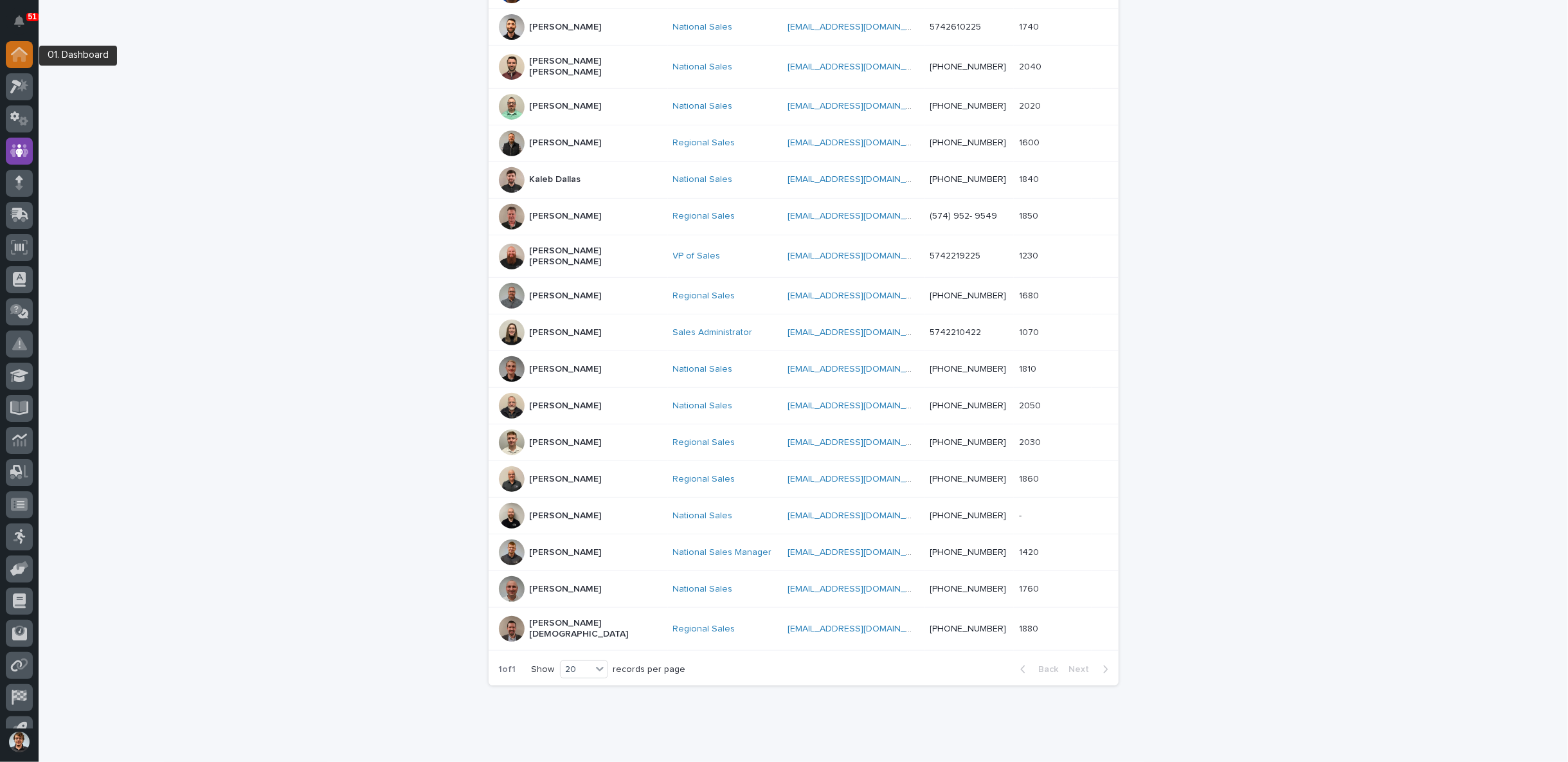
click at [14, 54] on icon at bounding box center [19, 55] width 13 height 13
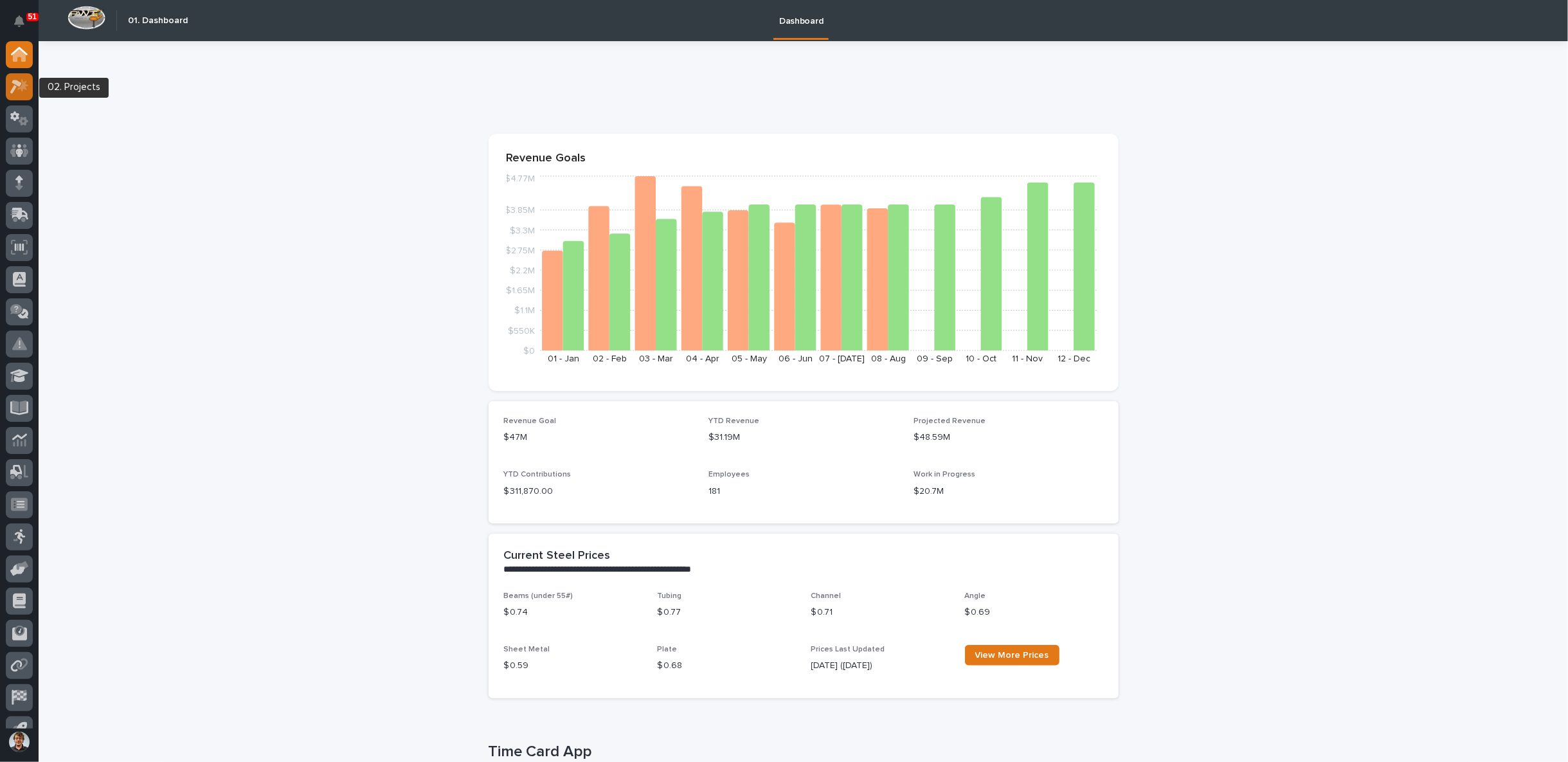
click at [13, 79] on div at bounding box center [19, 87] width 27 height 27
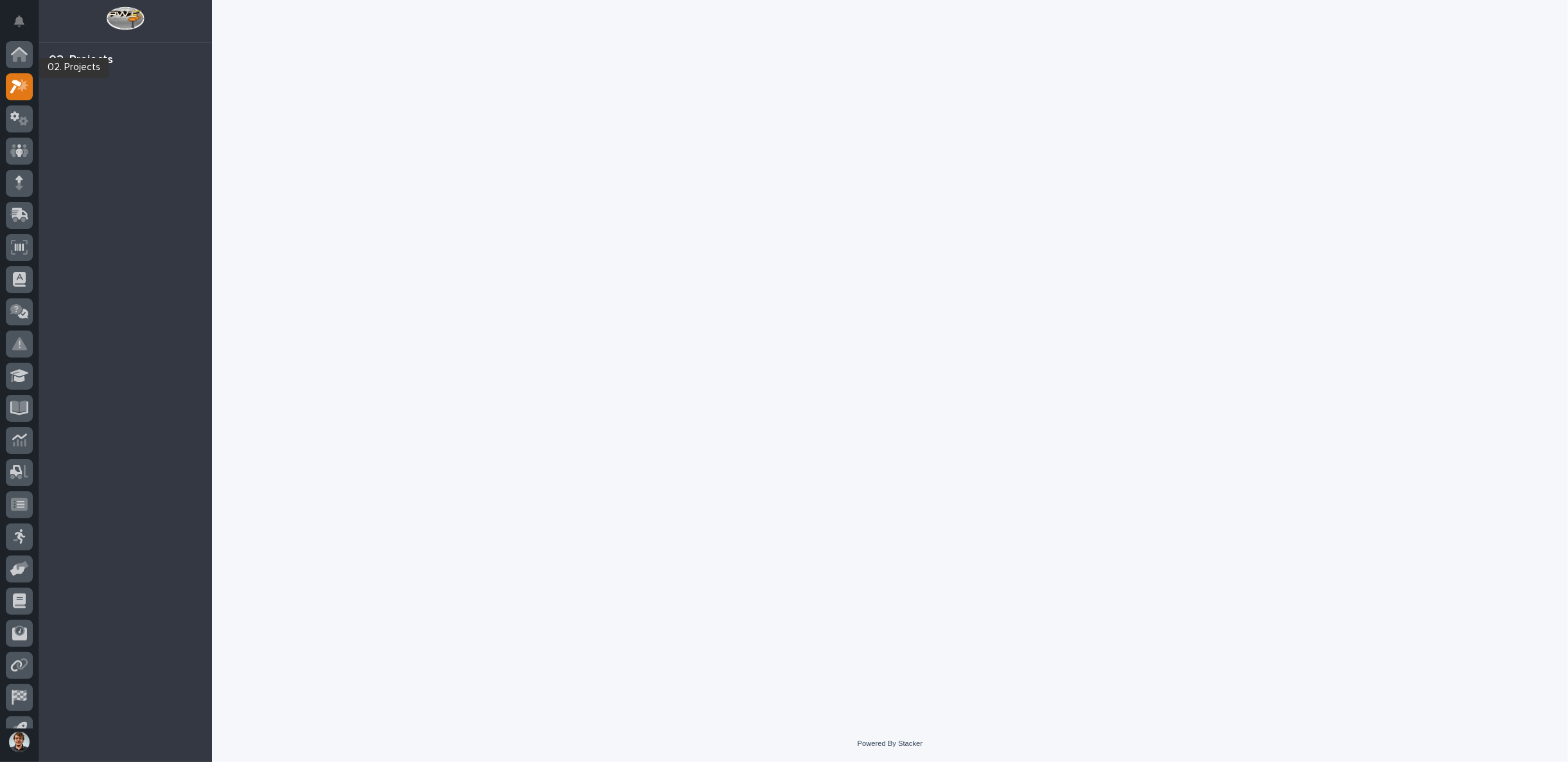
scroll to position [20, 0]
